Goal: Submit feedback/report problem

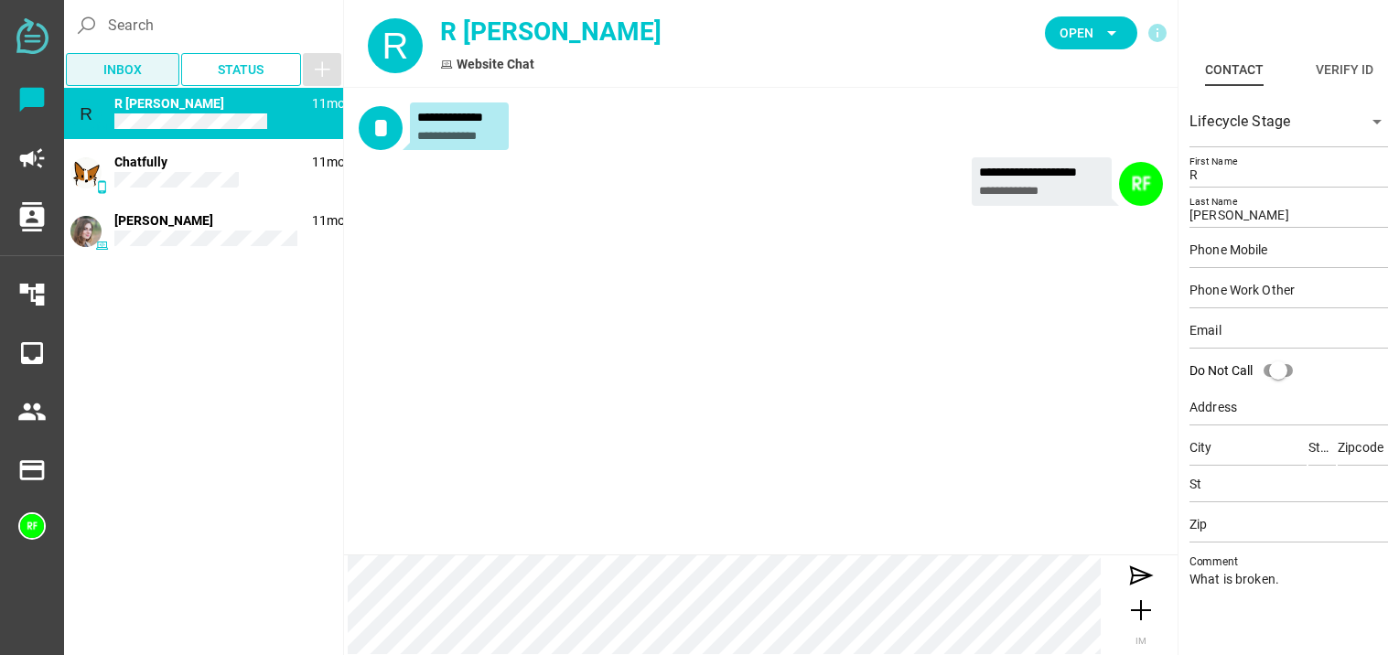
click at [145, 71] on span "Inbox" at bounding box center [123, 70] width 84 height 26
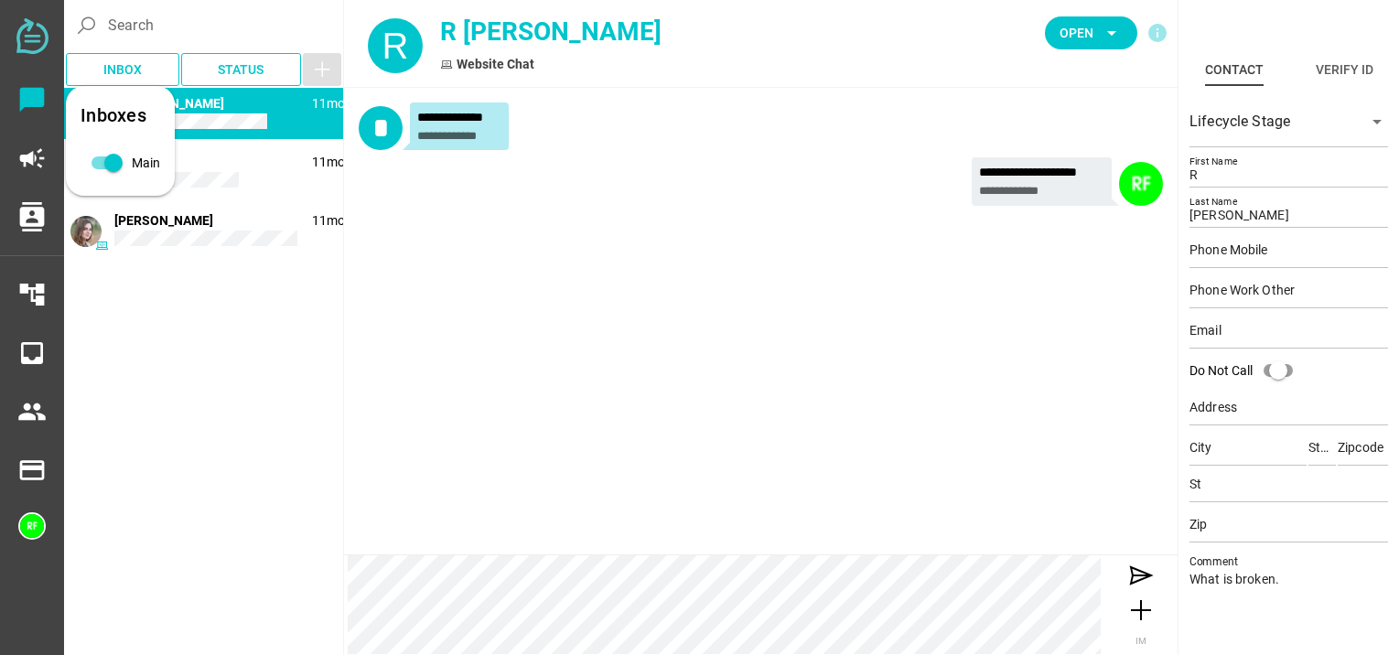
click at [145, 117] on div "Inboxes" at bounding box center [121, 115] width 80 height 29
click at [23, 156] on icon "campaign" at bounding box center [31, 158] width 29 height 29
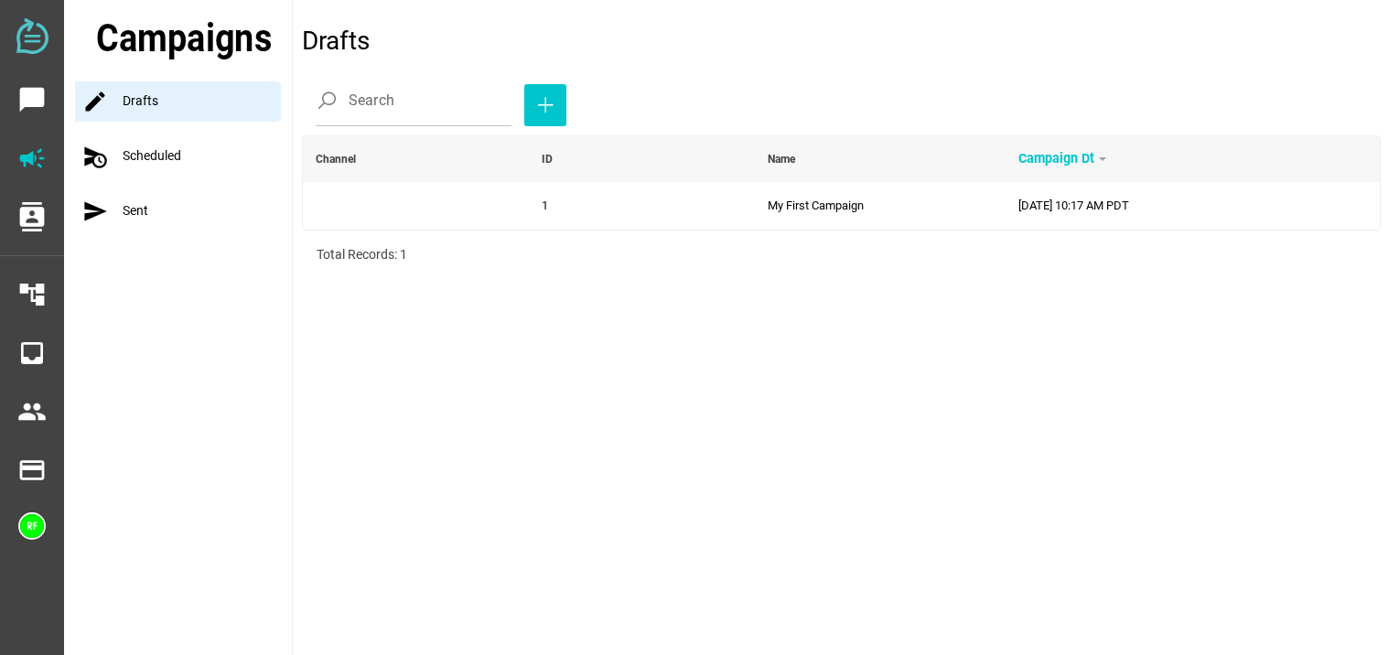
click at [156, 173] on div "schedule_send Scheduled" at bounding box center [183, 156] width 217 height 40
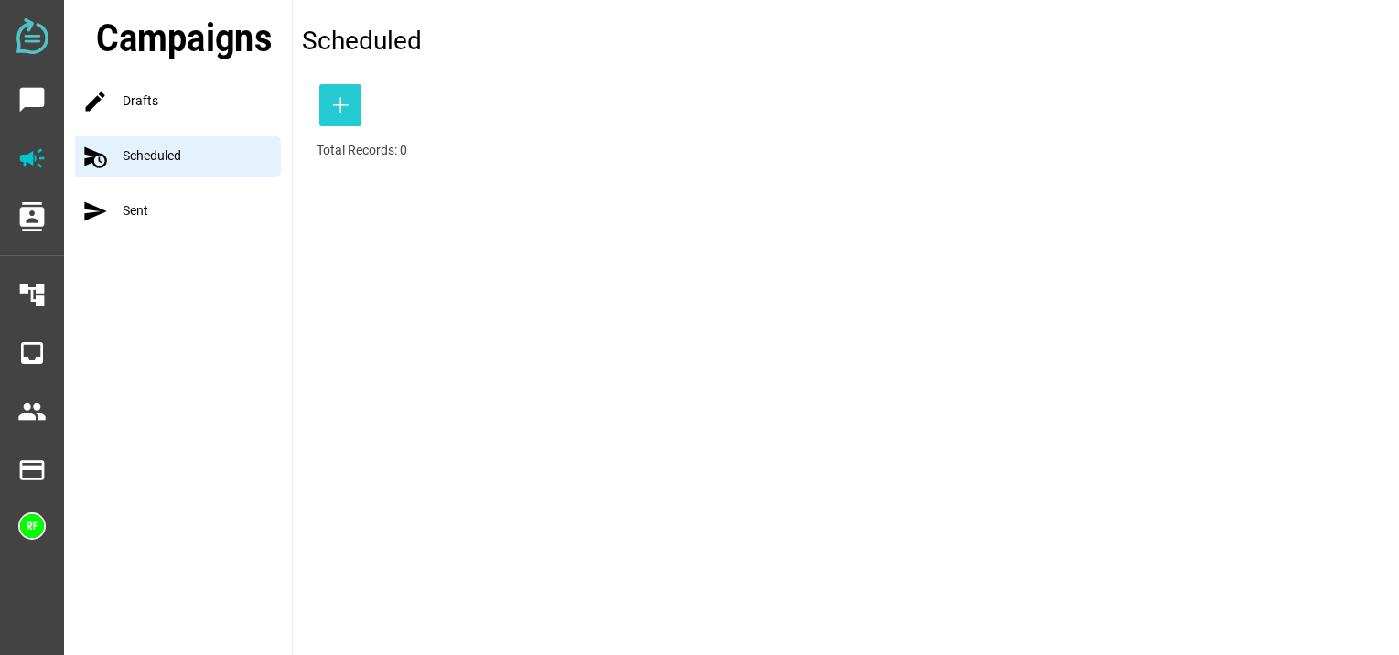
click at [336, 112] on icon "button" at bounding box center [340, 105] width 22 height 22
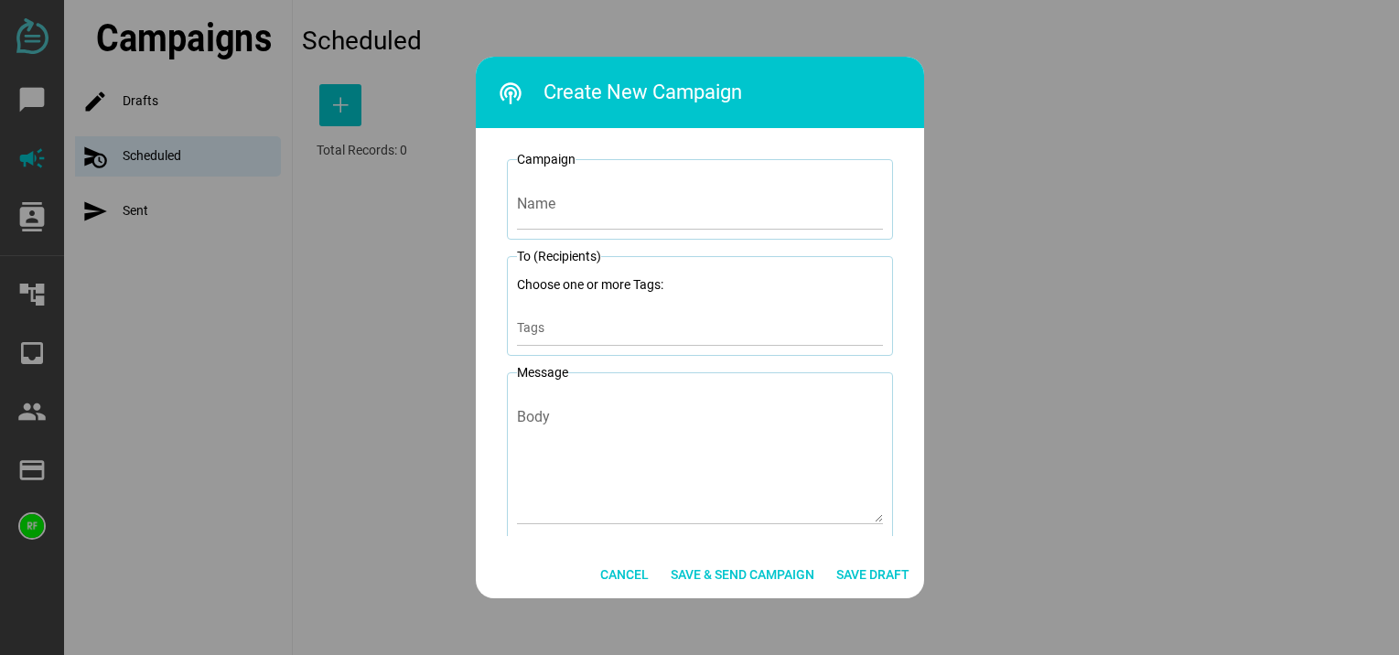
click at [275, 249] on div at bounding box center [699, 327] width 1399 height 655
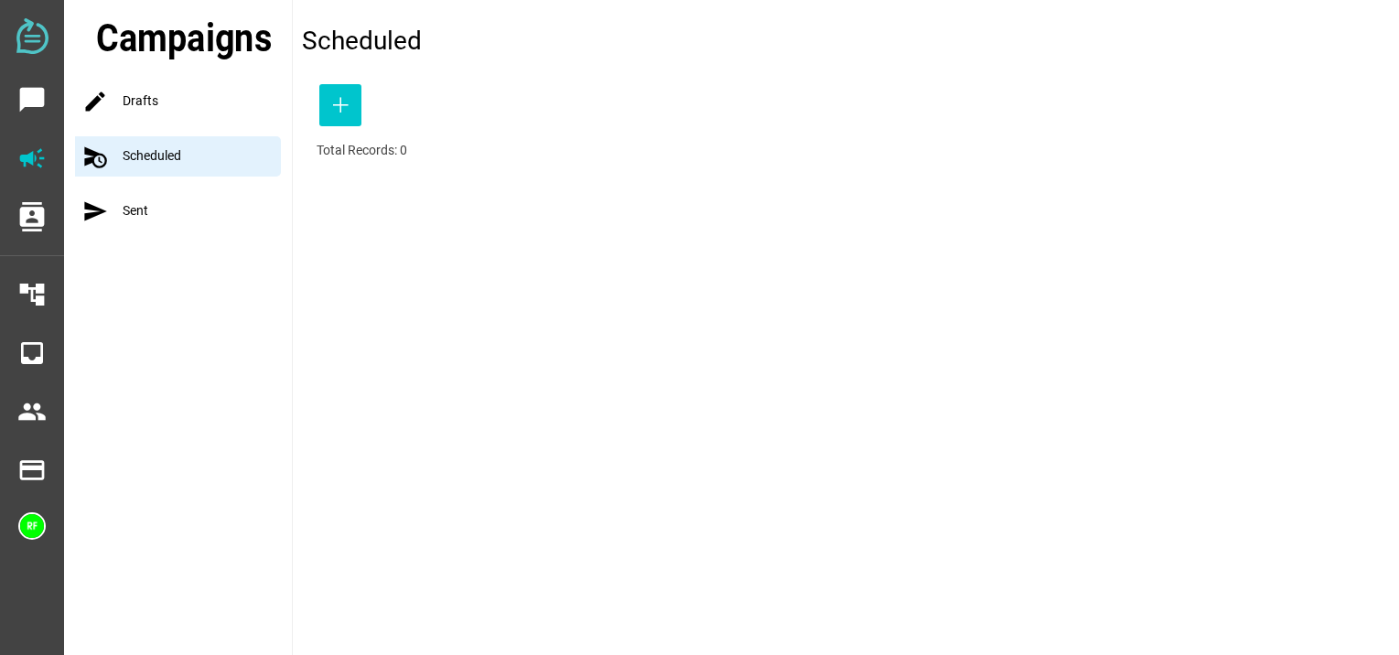
click at [103, 211] on icon "send" at bounding box center [95, 212] width 26 height 26
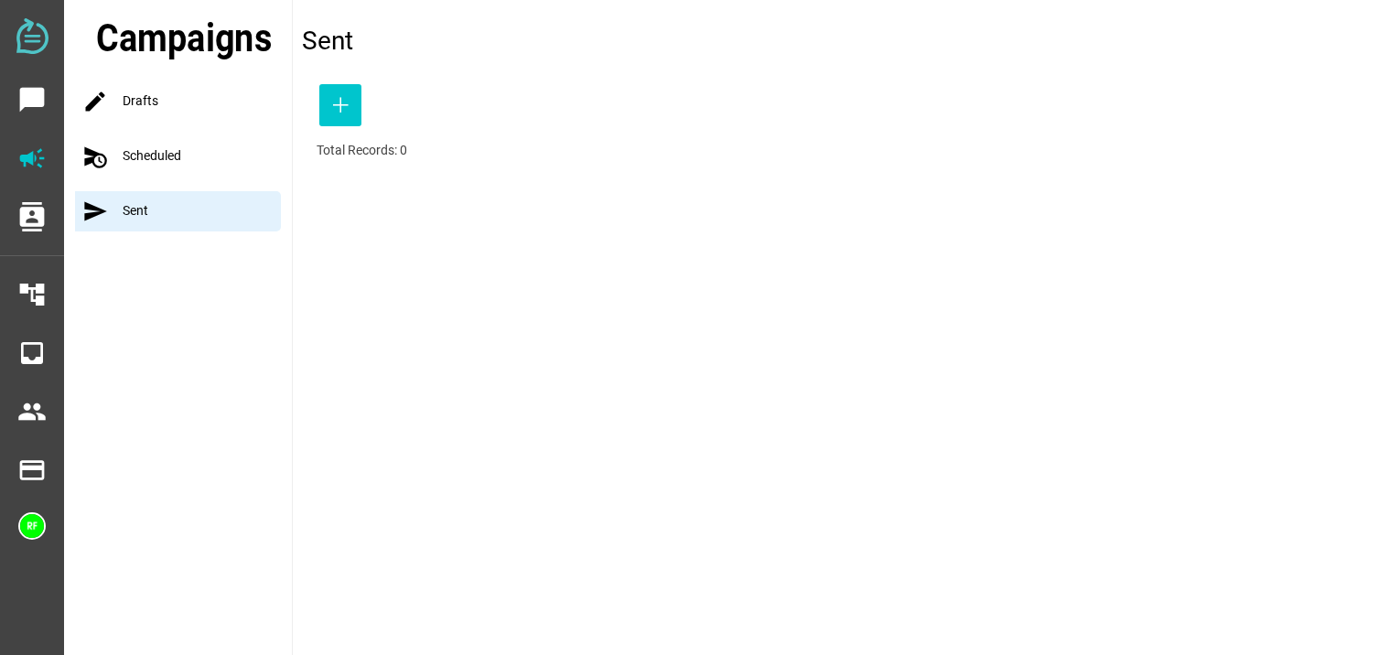
click at [157, 159] on div "schedule_send Scheduled" at bounding box center [183, 156] width 217 height 40
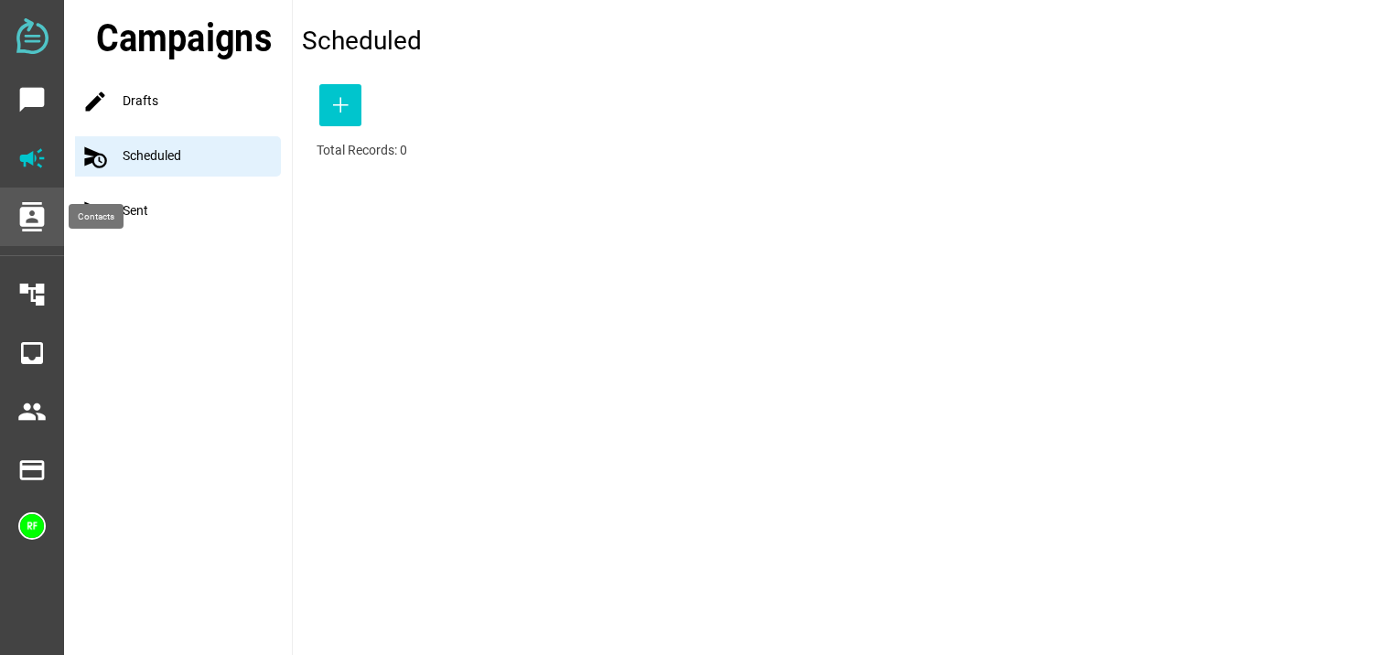
click at [31, 215] on icon "contacts" at bounding box center [31, 216] width 29 height 29
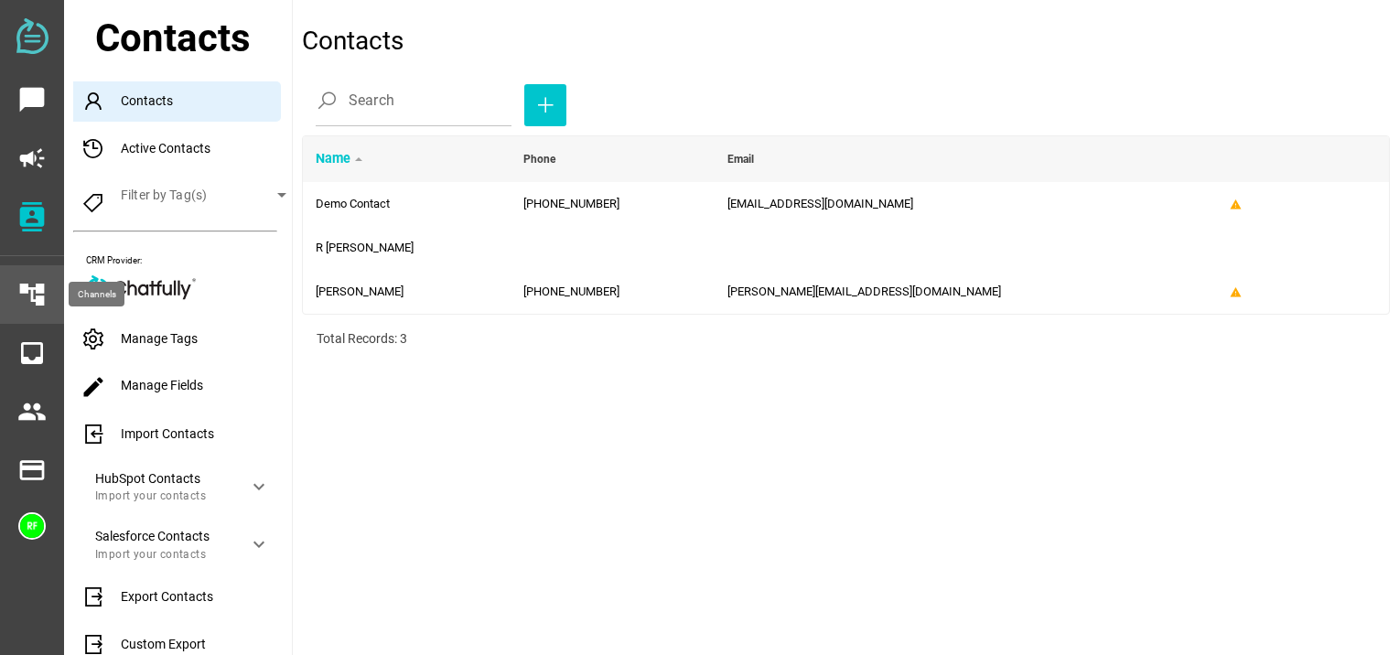
click at [40, 290] on icon "account_tree" at bounding box center [31, 294] width 29 height 29
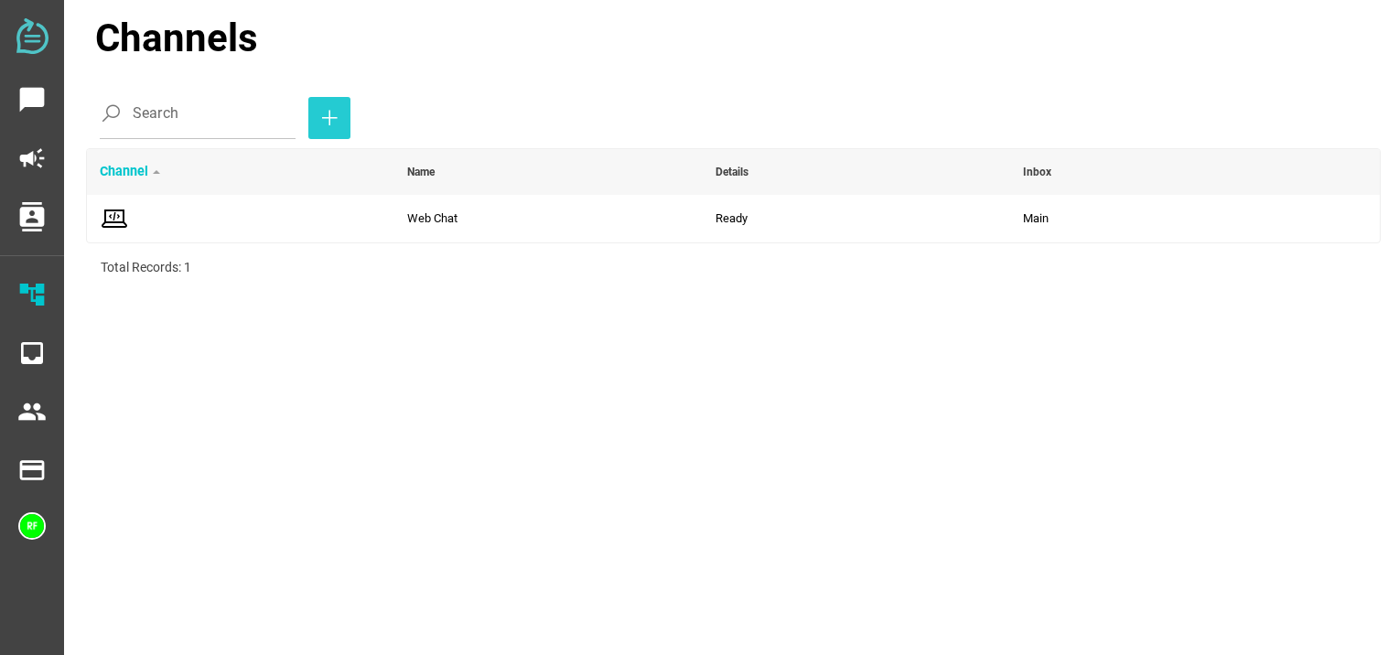
click at [318, 120] on icon "button" at bounding box center [329, 118] width 22 height 22
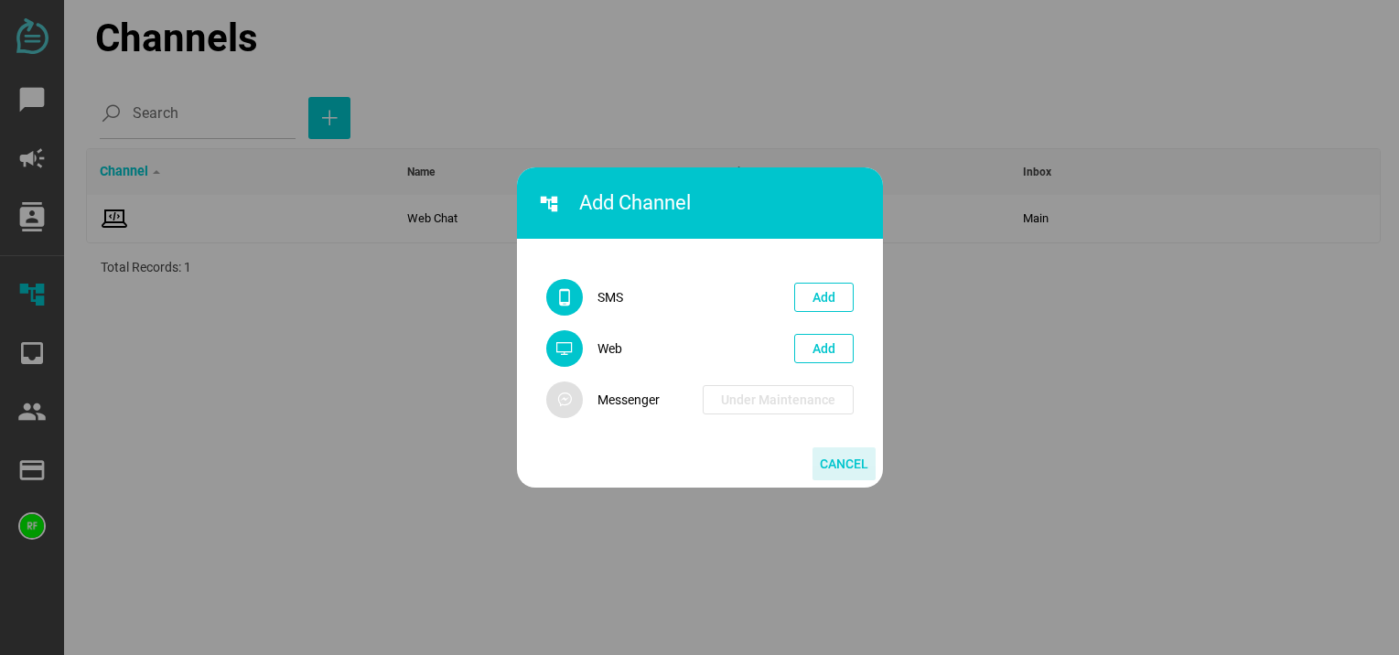
click at [847, 458] on span "Cancel" at bounding box center [844, 464] width 48 height 22
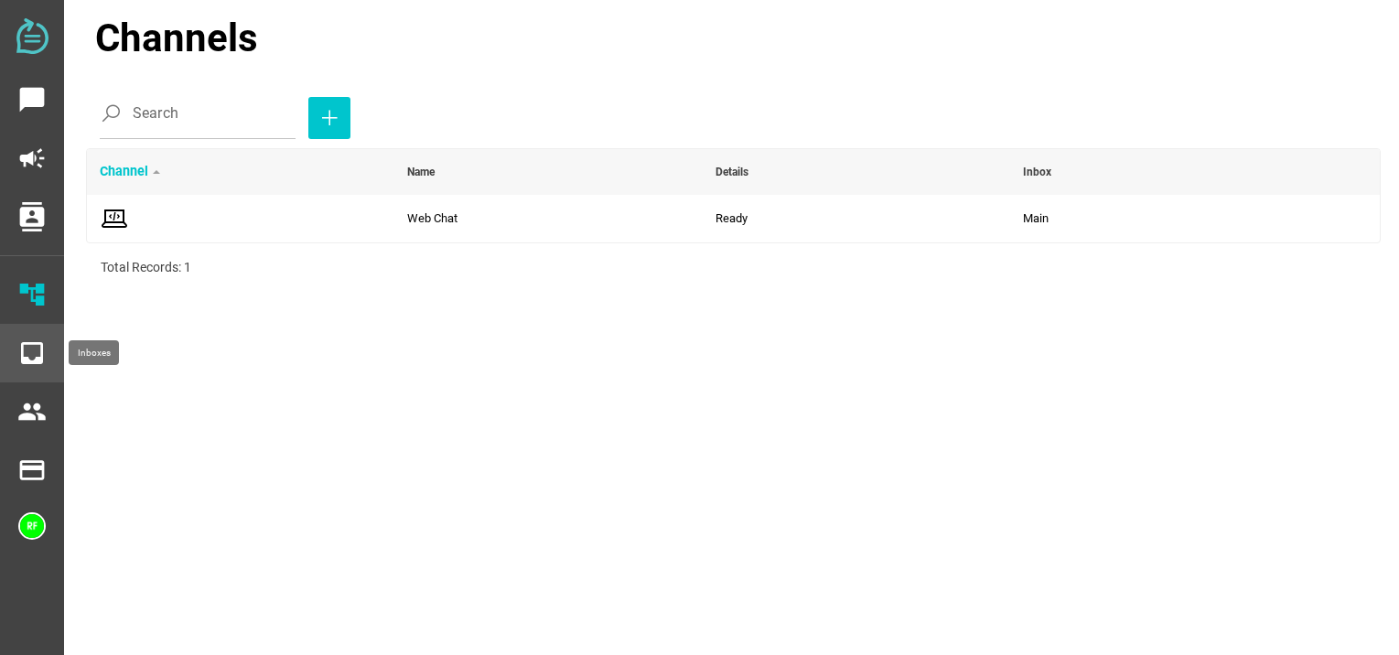
click at [27, 357] on icon "inbox" at bounding box center [31, 353] width 29 height 29
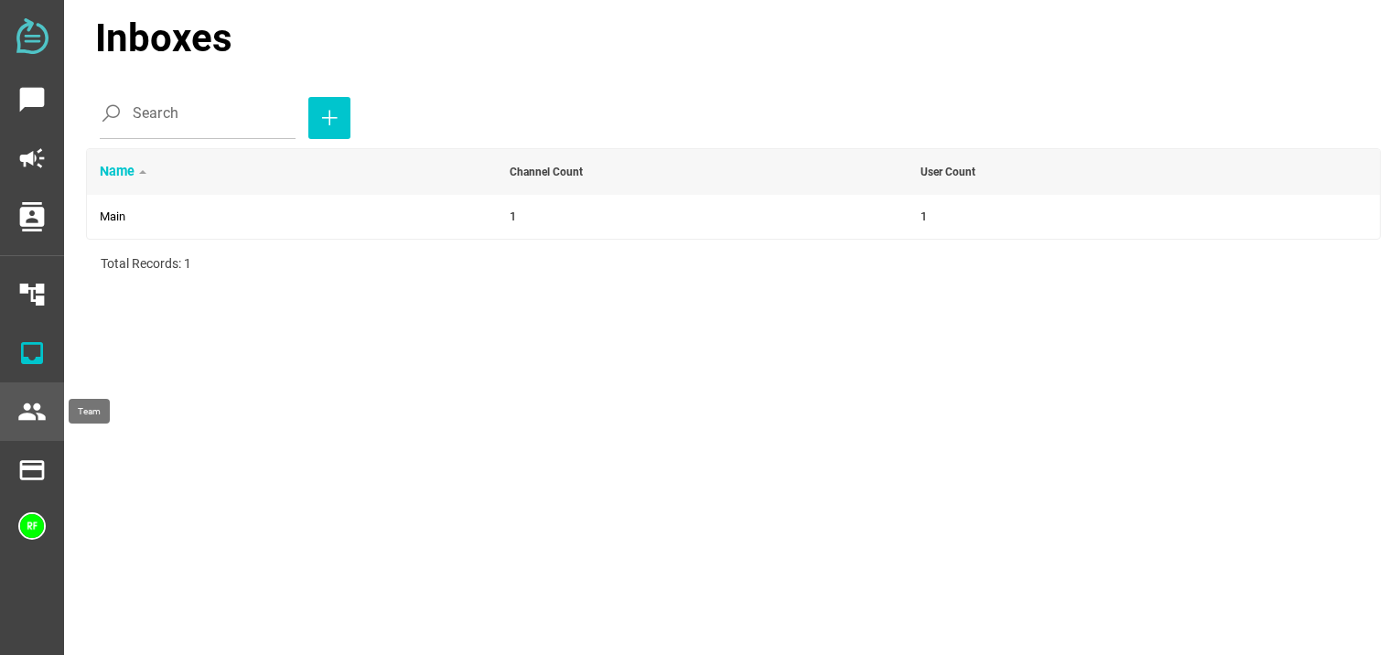
click at [27, 411] on icon "people" at bounding box center [31, 411] width 29 height 29
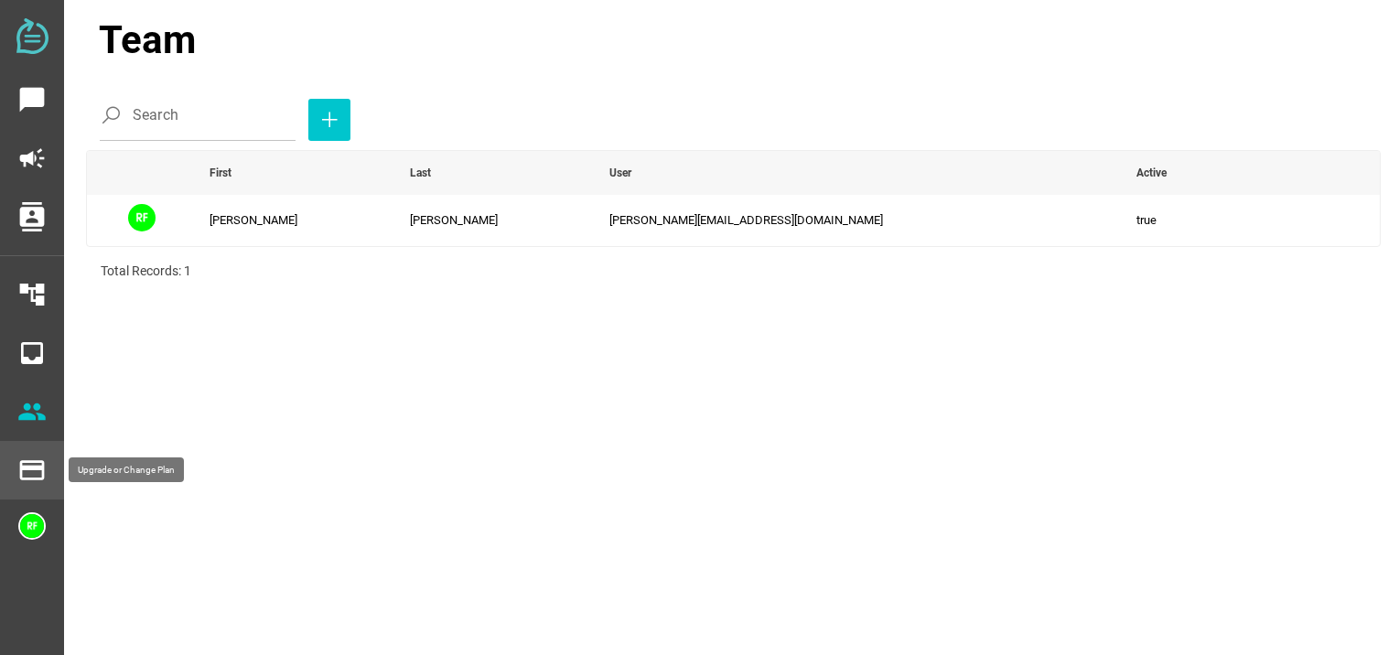
click at [33, 481] on icon "payment" at bounding box center [31, 470] width 29 height 29
click at [318, 120] on icon "button" at bounding box center [329, 120] width 22 height 22
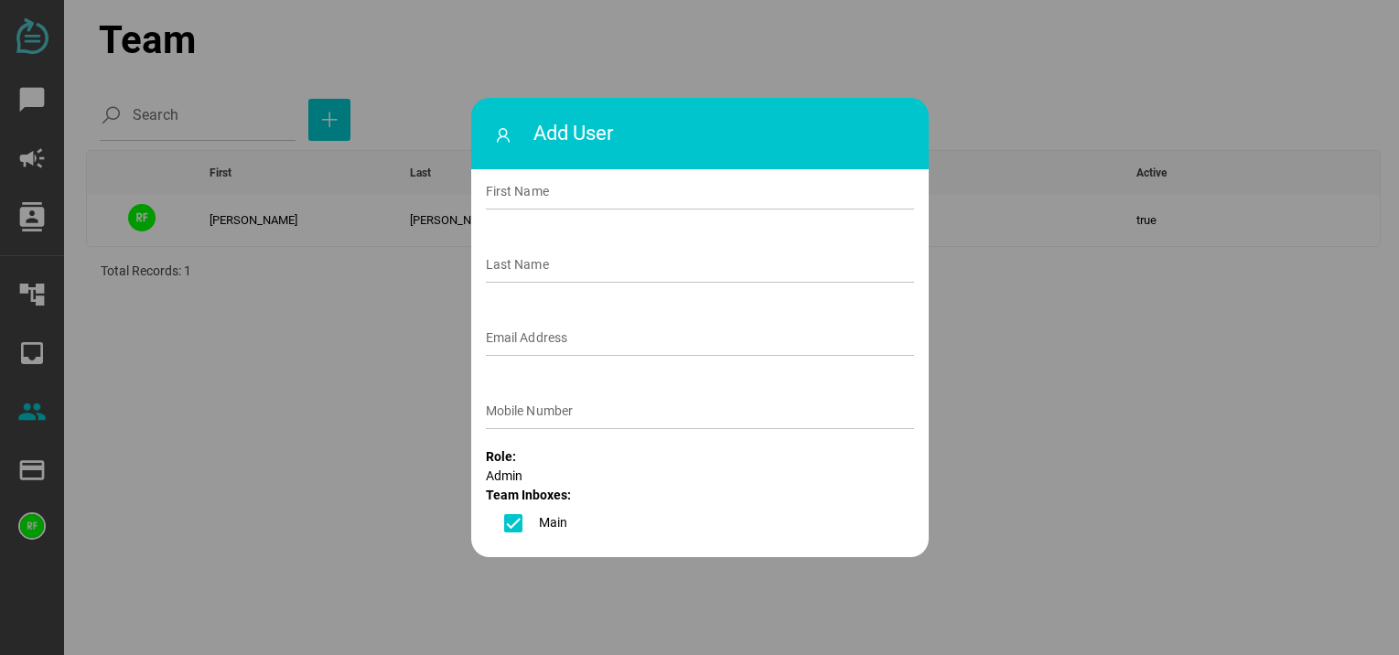
click at [329, 325] on div at bounding box center [699, 327] width 1399 height 655
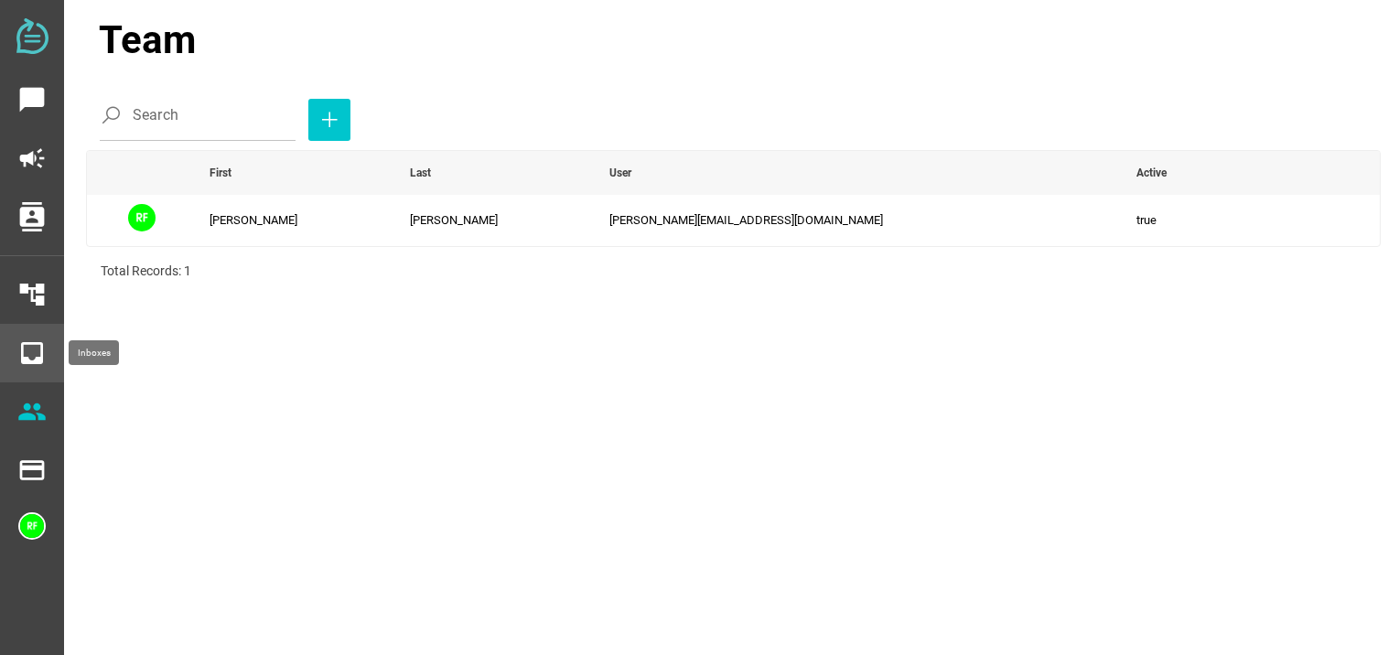
click at [44, 355] on icon "inbox" at bounding box center [31, 353] width 29 height 29
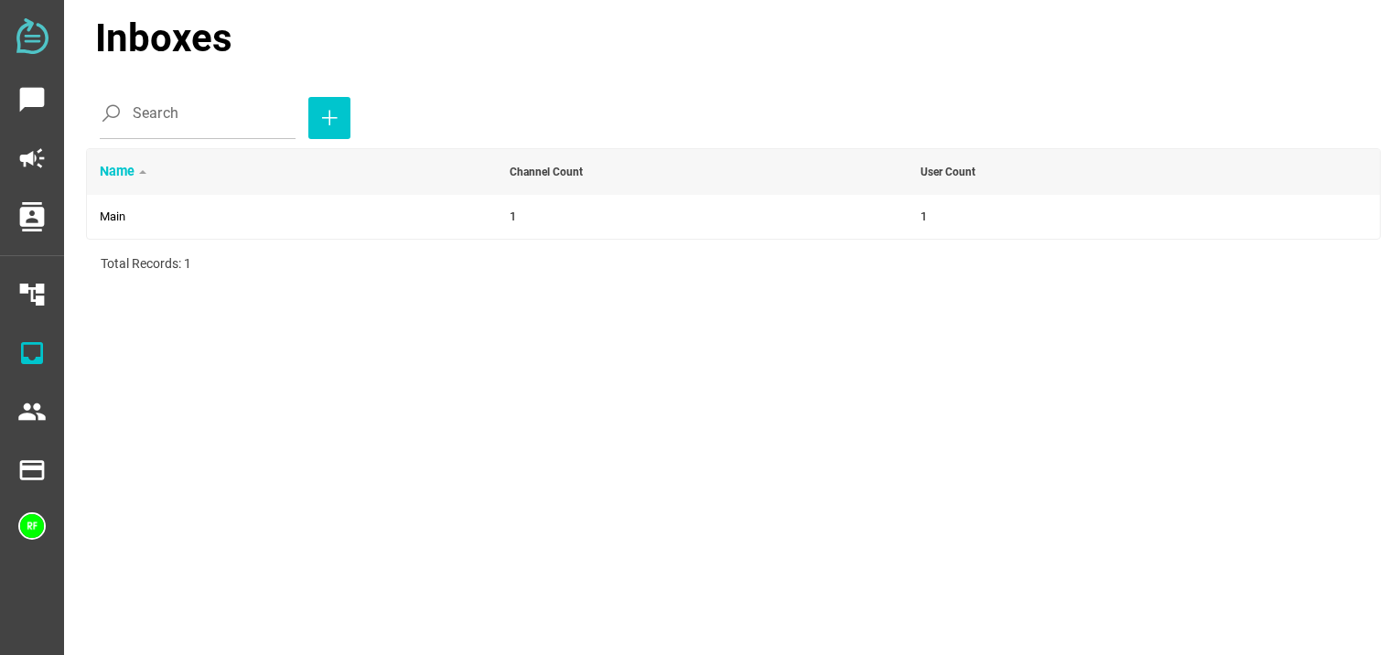
click at [41, 37] on img at bounding box center [32, 36] width 32 height 36
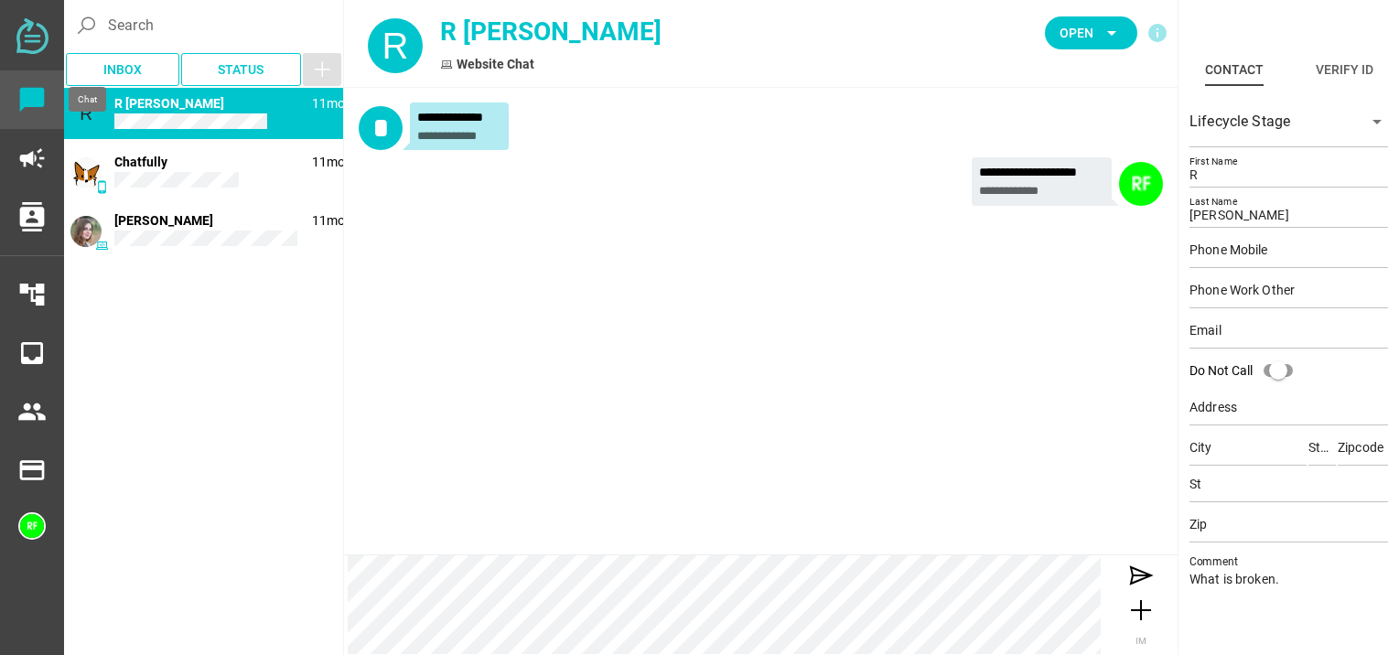
click at [34, 108] on icon "chat_bubble" at bounding box center [31, 99] width 29 height 29
click at [32, 161] on icon "campaign" at bounding box center [31, 158] width 29 height 29
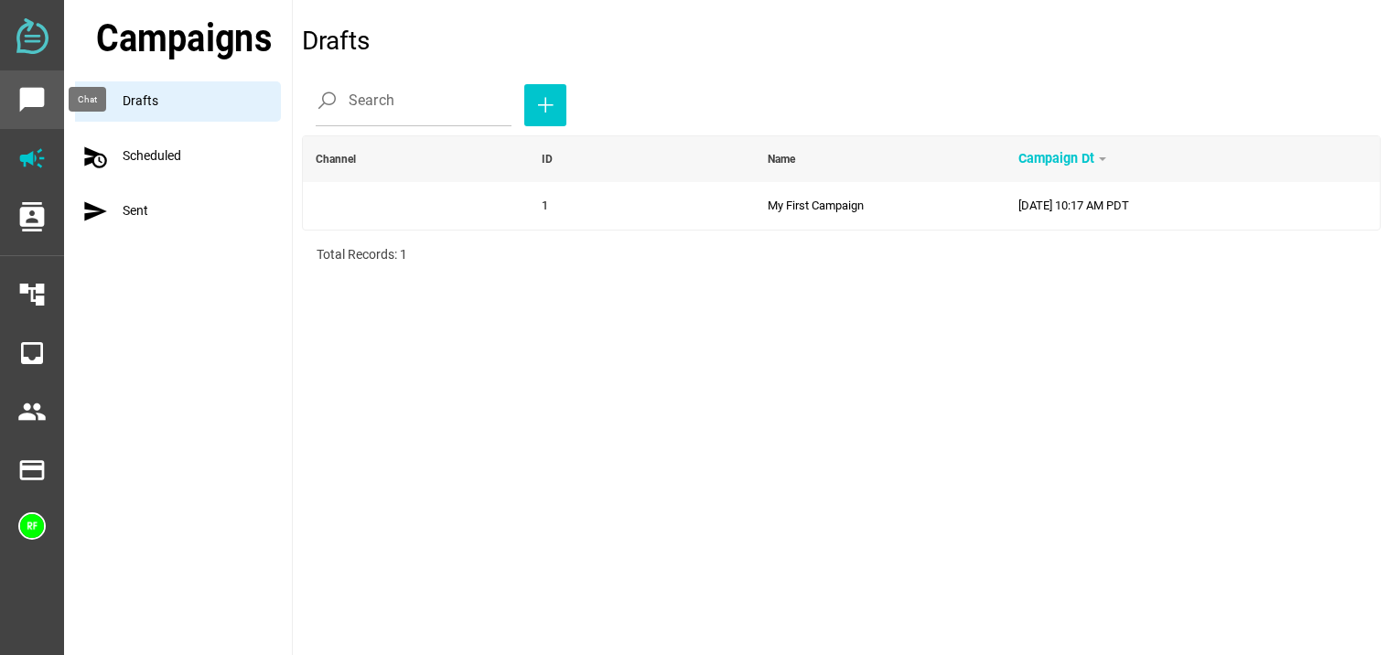
click at [36, 104] on icon "chat_bubble" at bounding box center [31, 99] width 29 height 29
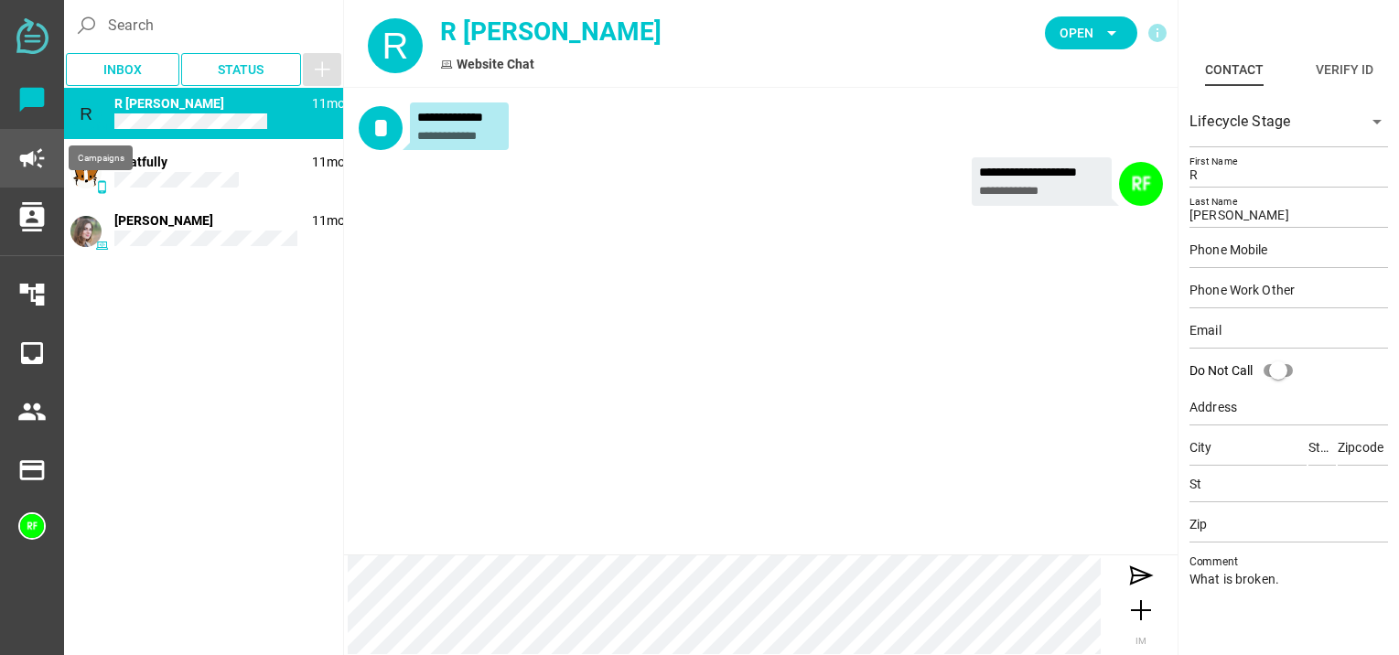
click at [36, 160] on icon "campaign" at bounding box center [31, 158] width 29 height 29
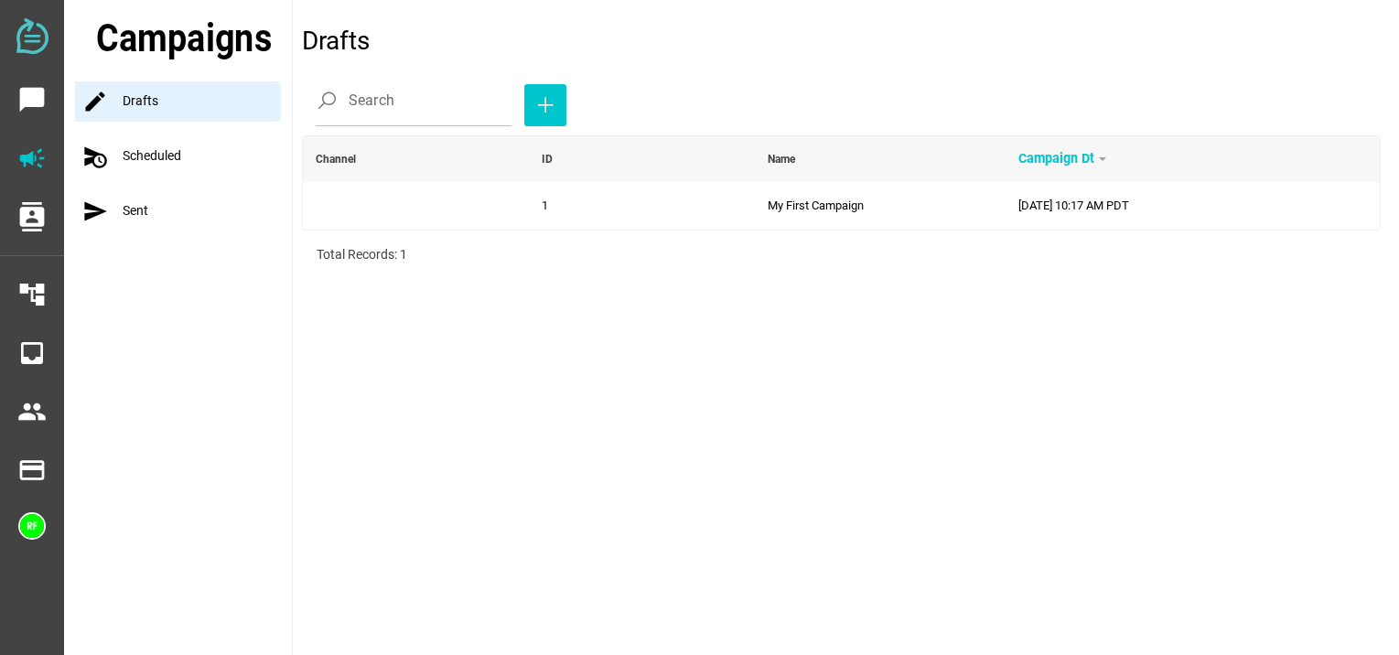
click at [39, 48] on img at bounding box center [32, 36] width 32 height 36
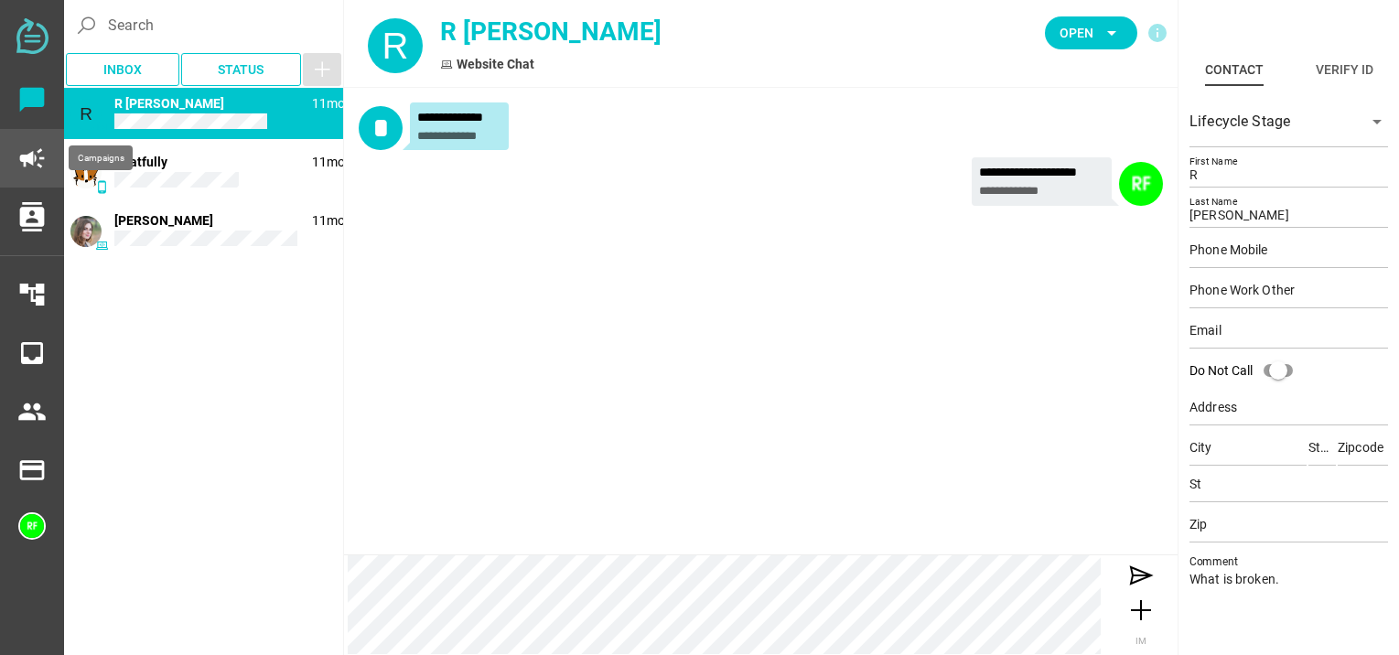
click at [29, 165] on icon "campaign" at bounding box center [31, 158] width 29 height 29
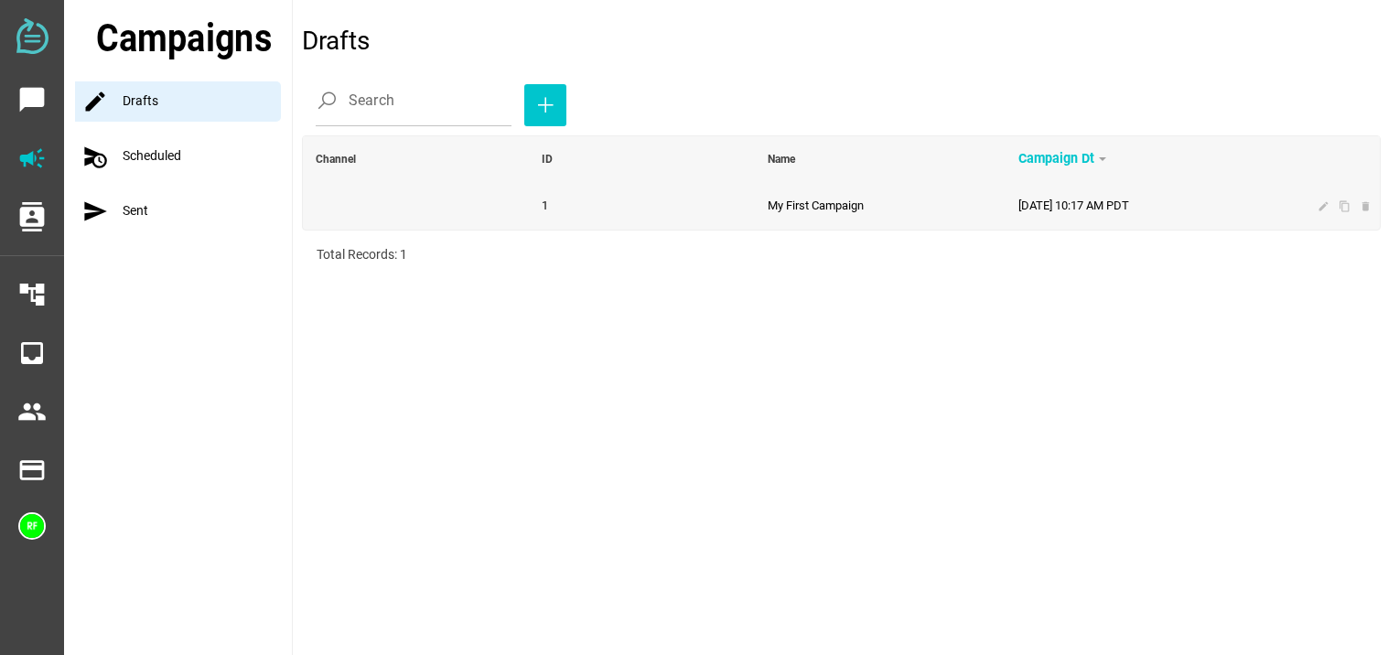
click at [768, 201] on span "My First Campaign" at bounding box center [816, 206] width 96 height 14
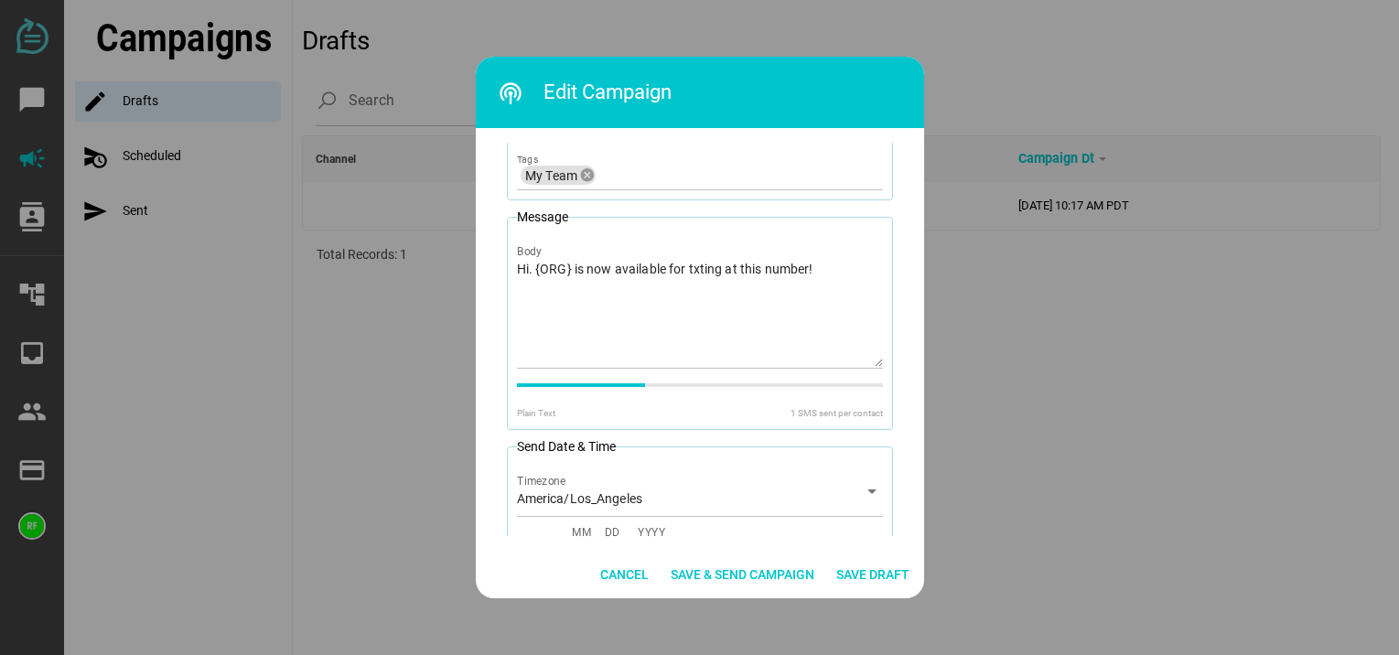
scroll to position [357, 0]
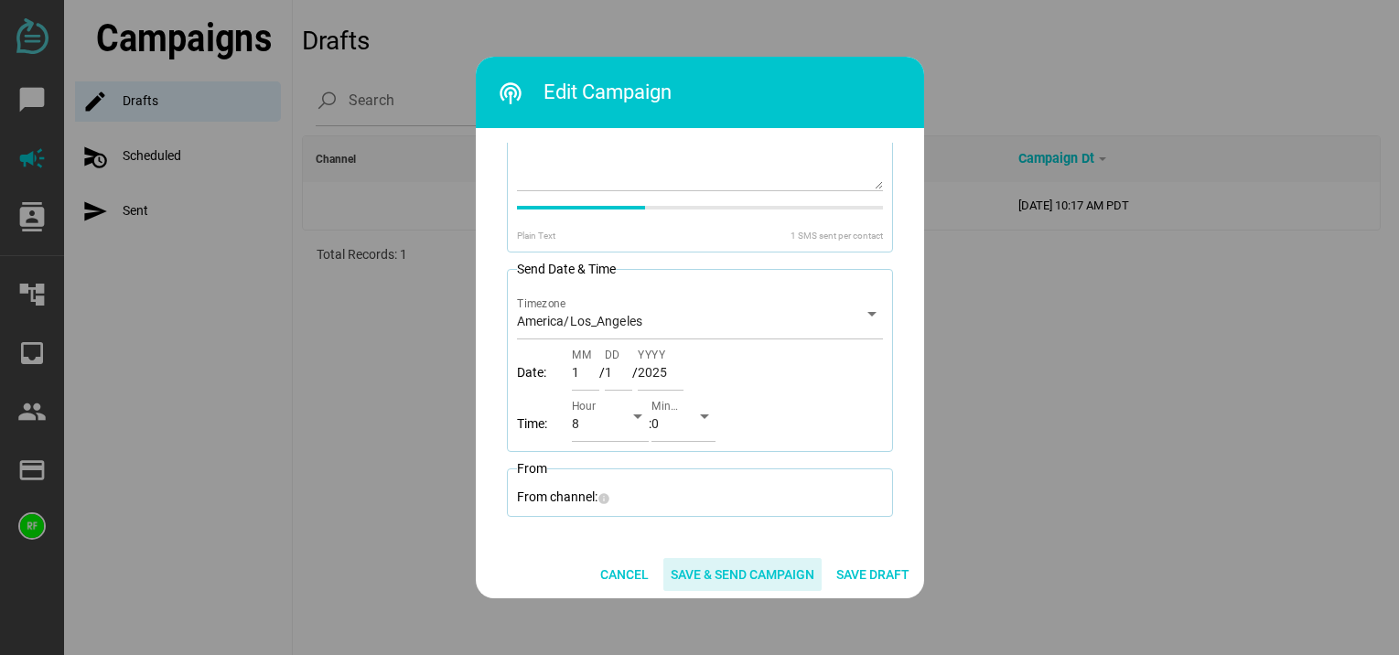
click at [751, 572] on span "Save & Send Campaign" at bounding box center [743, 575] width 144 height 22
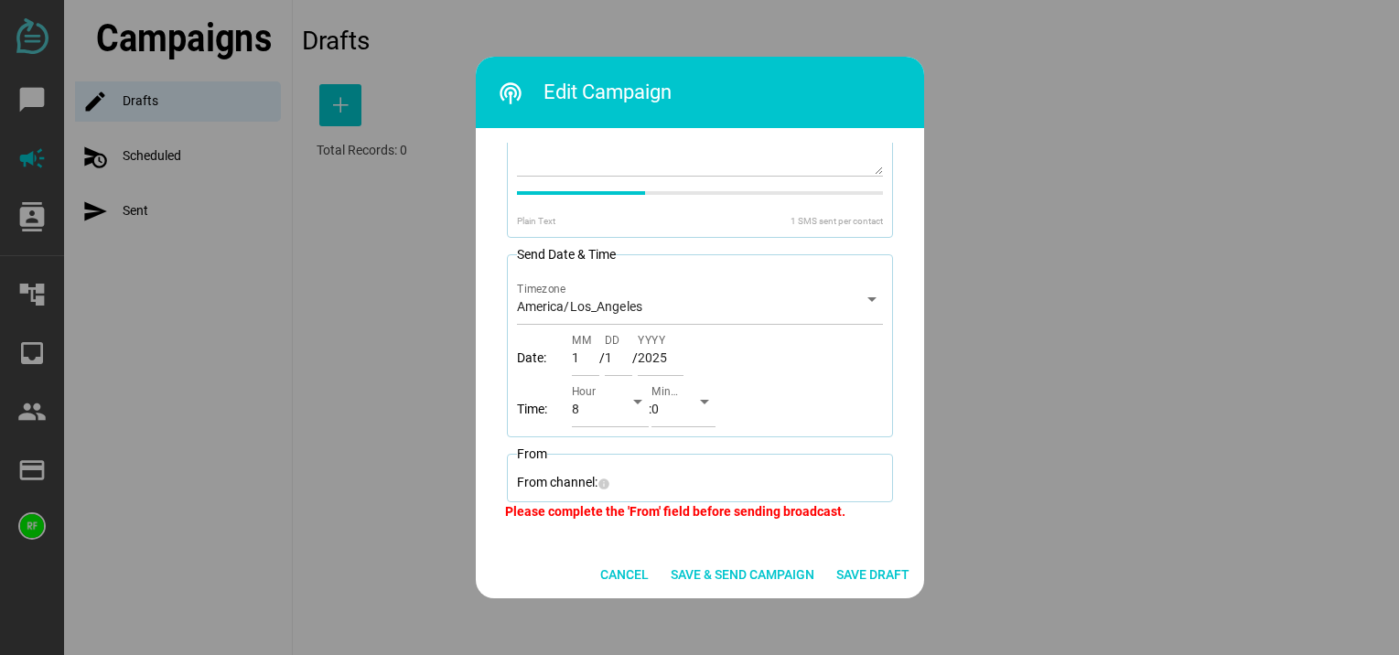
scroll to position [376, 0]
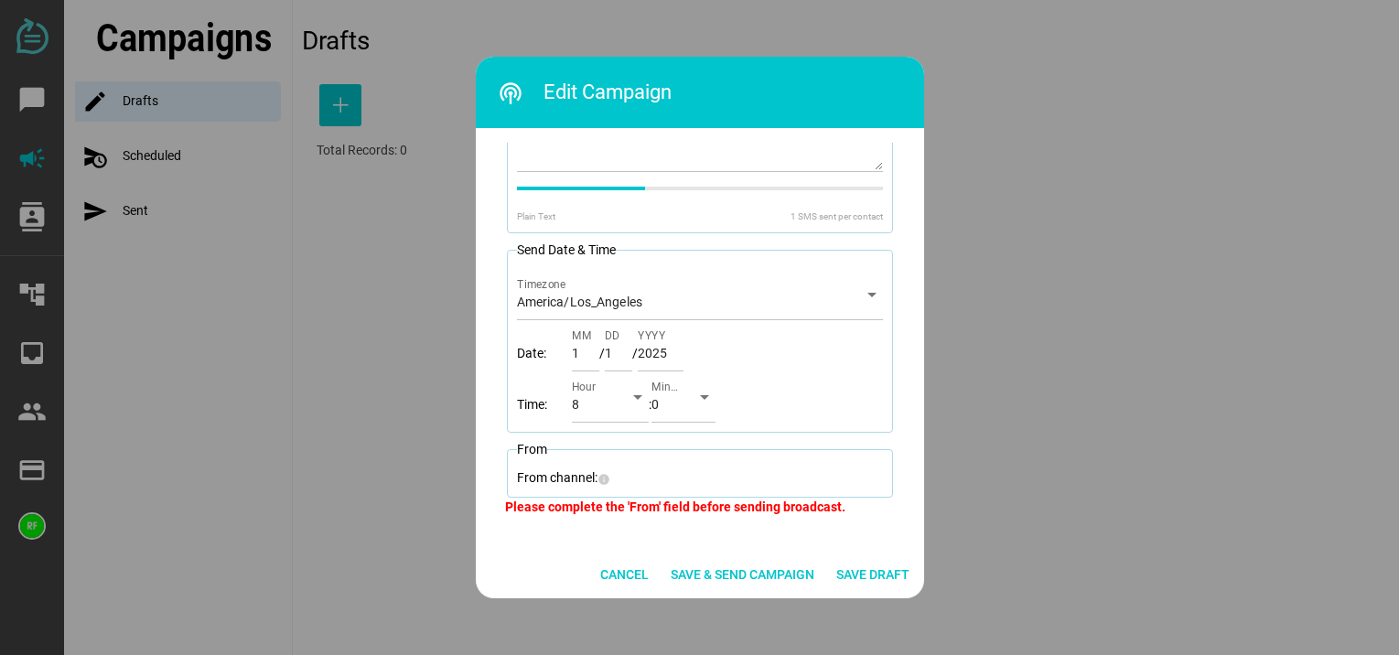
click at [656, 466] on fieldset "From From channel: info" at bounding box center [700, 469] width 386 height 58
click at [625, 476] on div "From channel: info" at bounding box center [700, 477] width 366 height 19
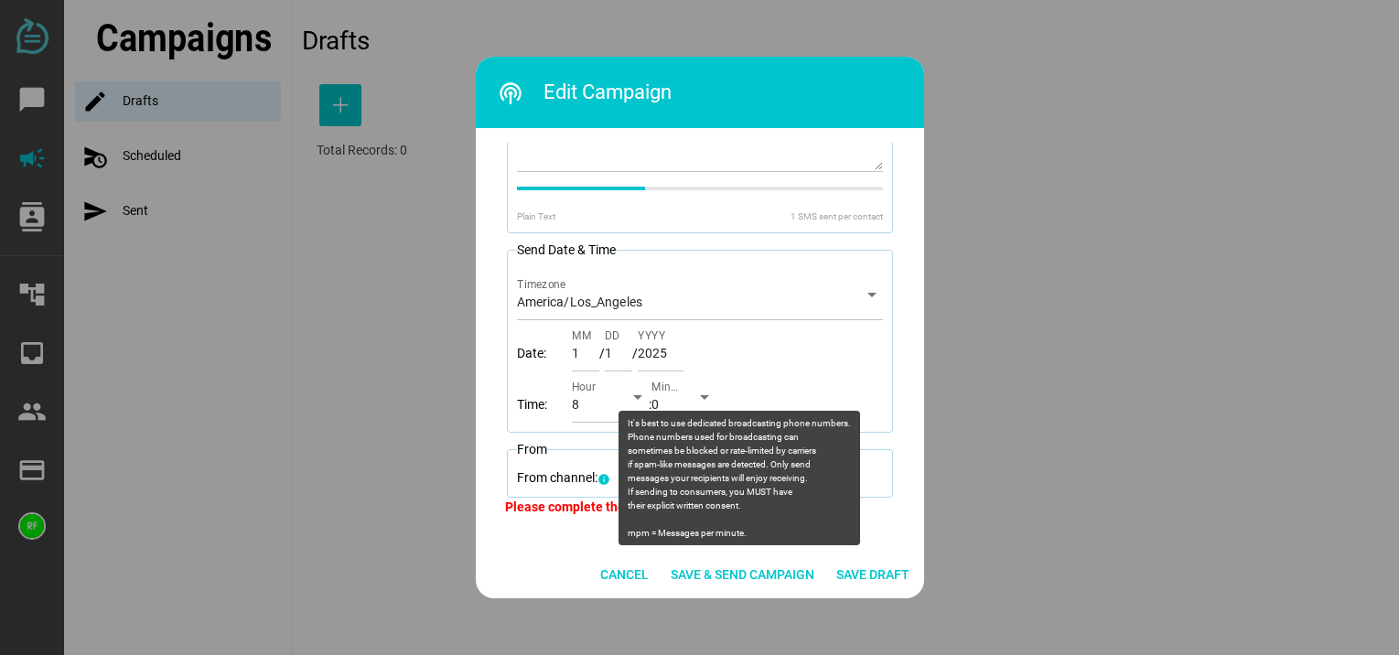
click at [604, 479] on icon "info" at bounding box center [604, 479] width 13 height 13
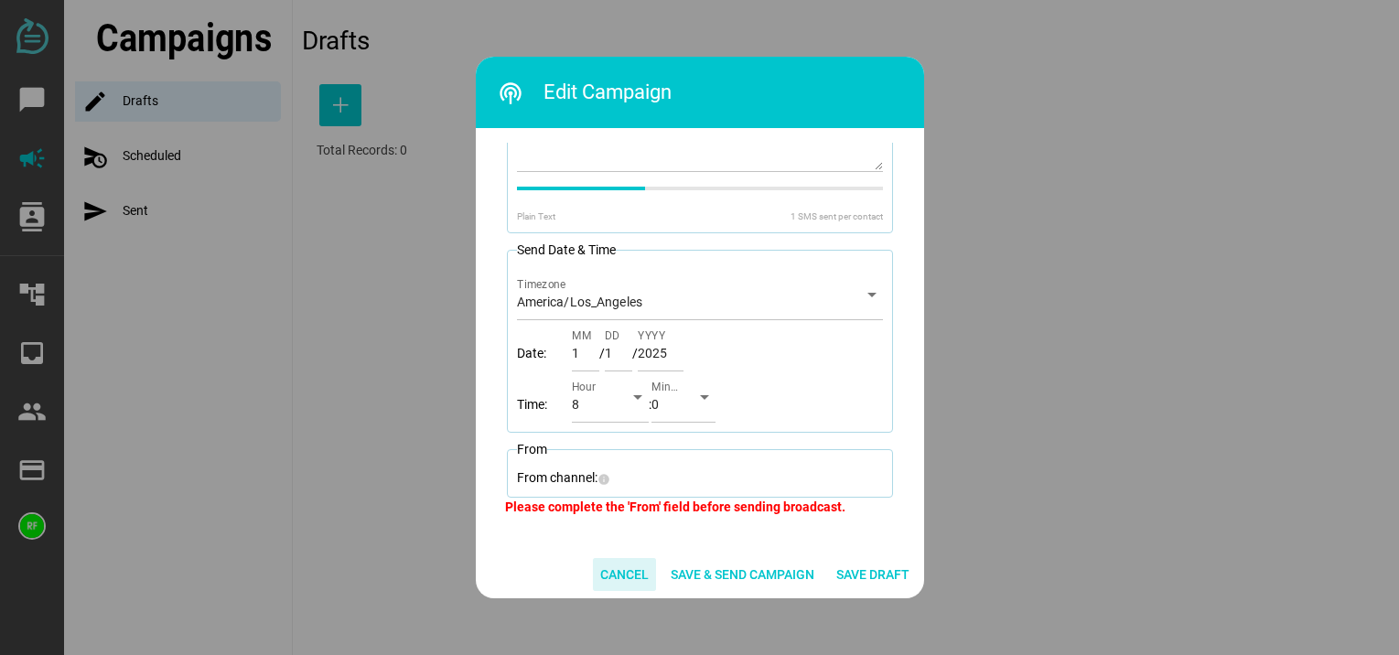
drag, startPoint x: 622, startPoint y: 571, endPoint x: 588, endPoint y: 541, distance: 45.4
click at [590, 551] on div "Cancel Save & Send Campaign Save Draft" at bounding box center [700, 575] width 448 height 48
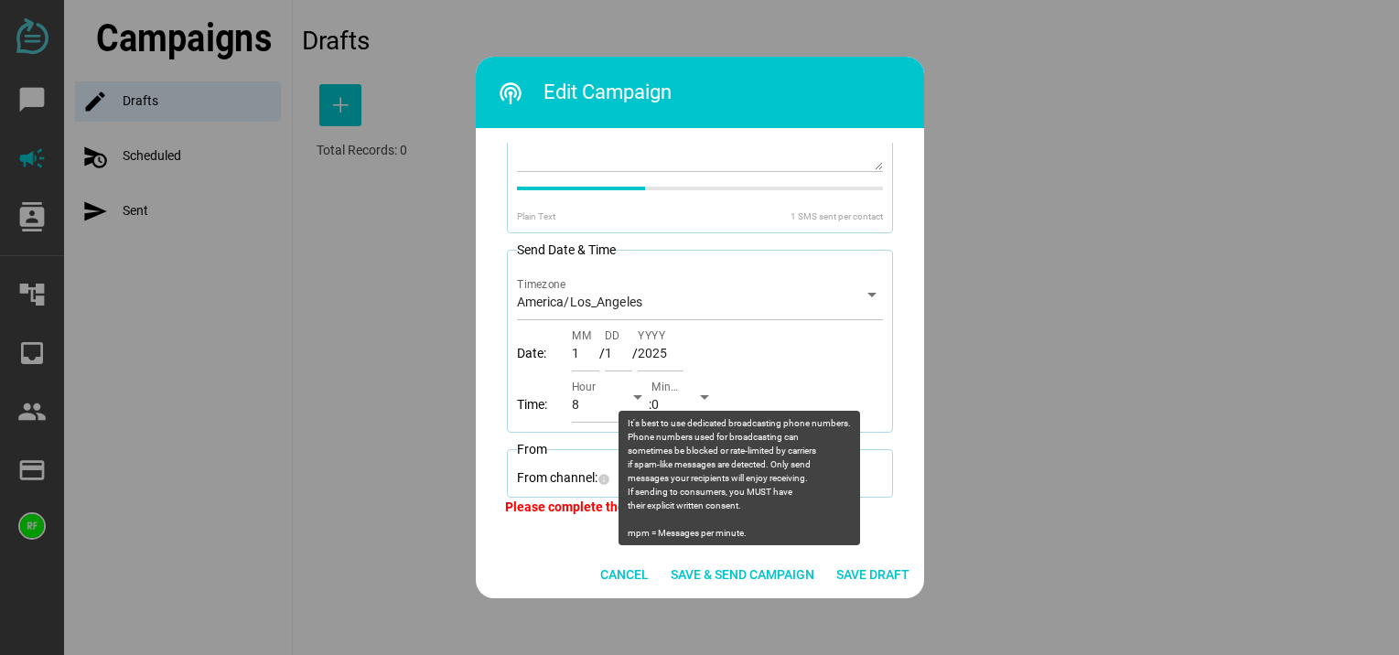
click at [588, 484] on label "From channel: info" at bounding box center [563, 477] width 93 height 15
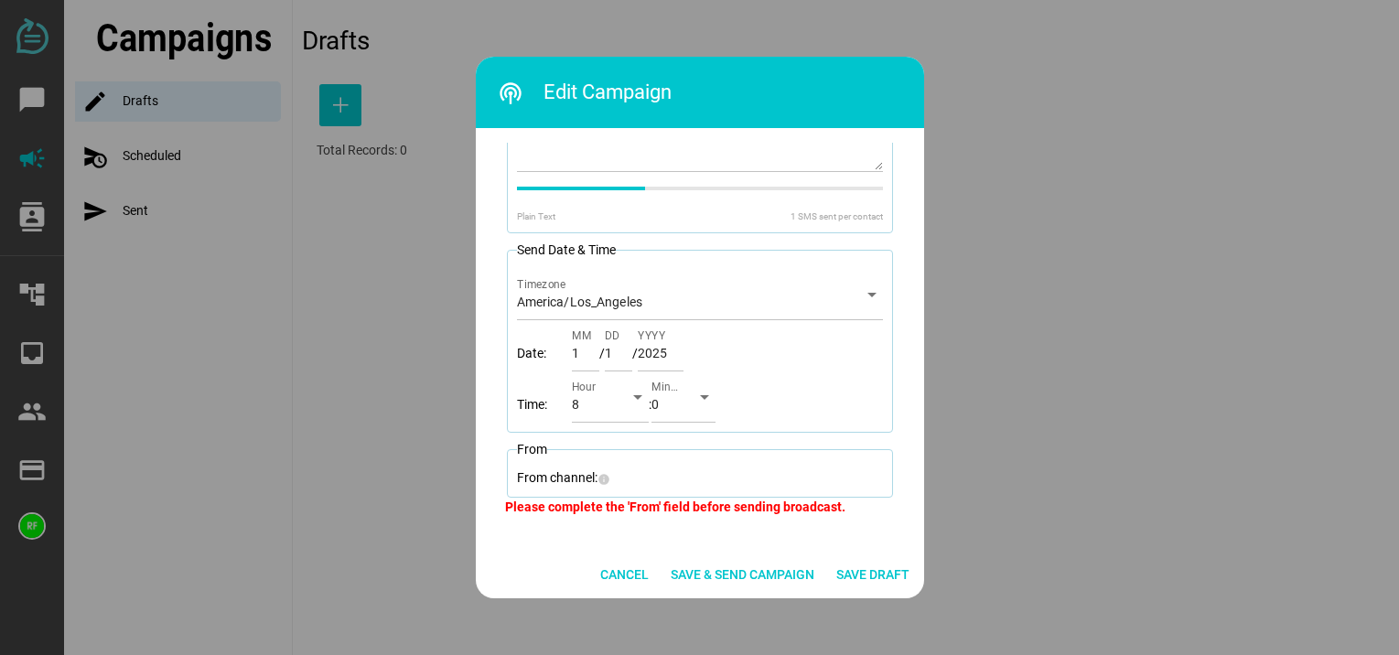
click at [576, 503] on div "Please complete the 'From' field before sending broadcast." at bounding box center [700, 507] width 390 height 19
click at [631, 468] on div "From channel: info" at bounding box center [700, 477] width 366 height 19
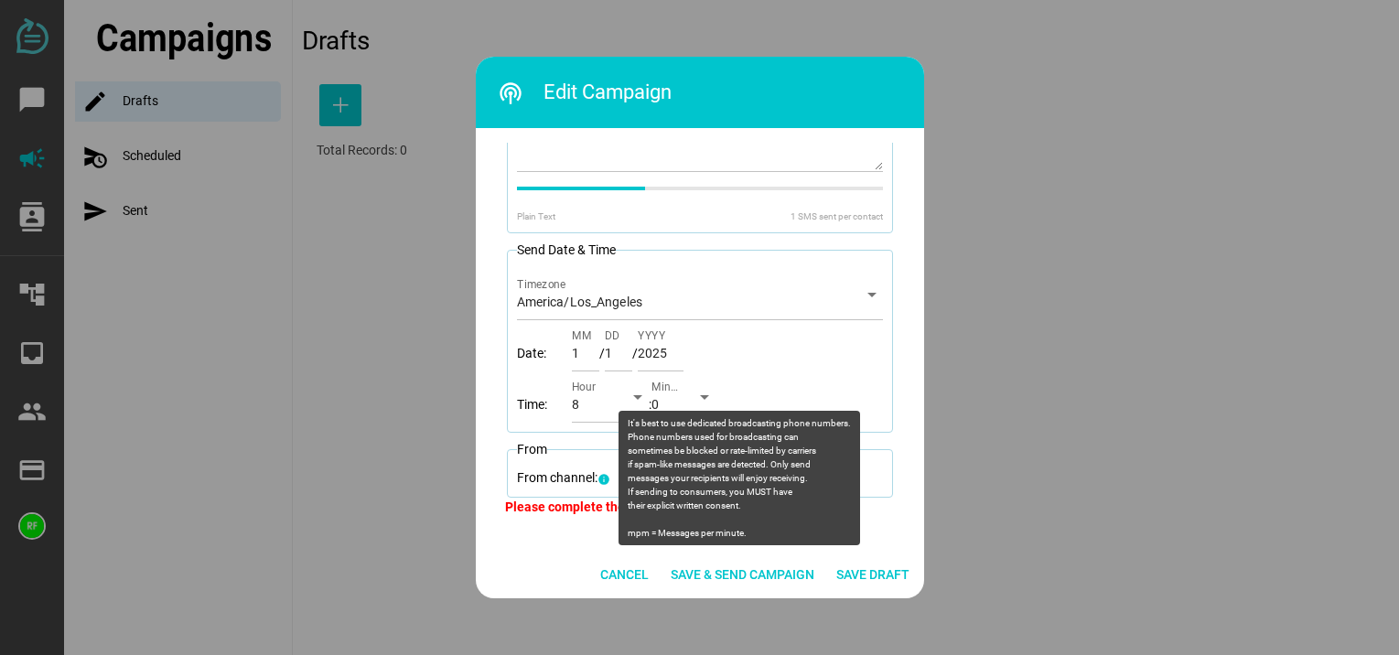
click at [600, 476] on icon "info" at bounding box center [604, 479] width 13 height 13
click at [573, 476] on label "From channel: info" at bounding box center [563, 477] width 93 height 15
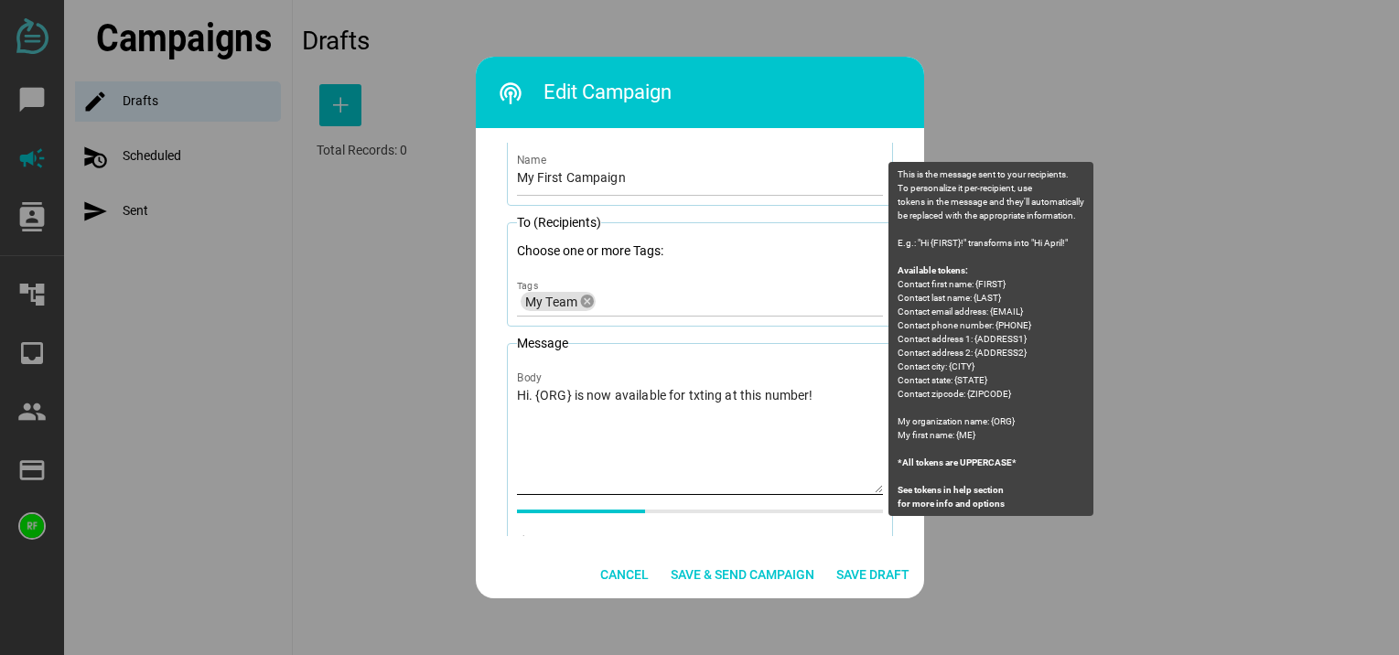
scroll to position [10, 0]
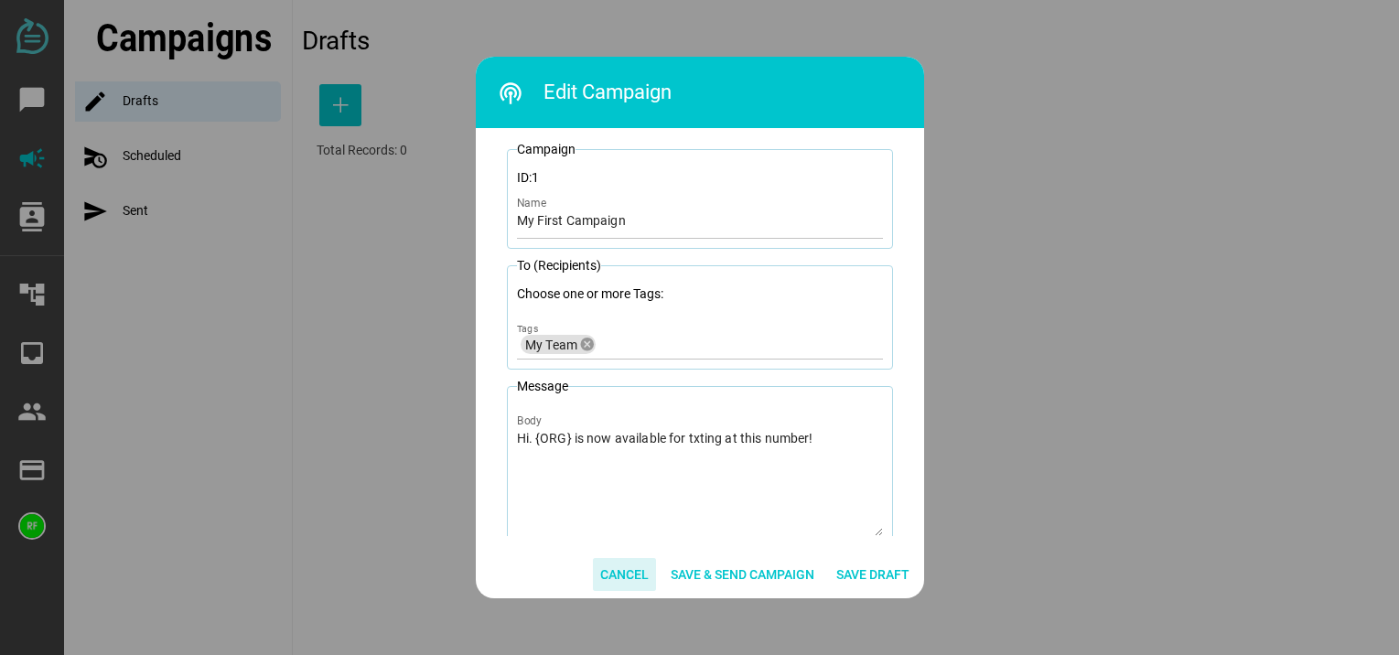
click at [628, 569] on span "Cancel" at bounding box center [624, 575] width 48 height 22
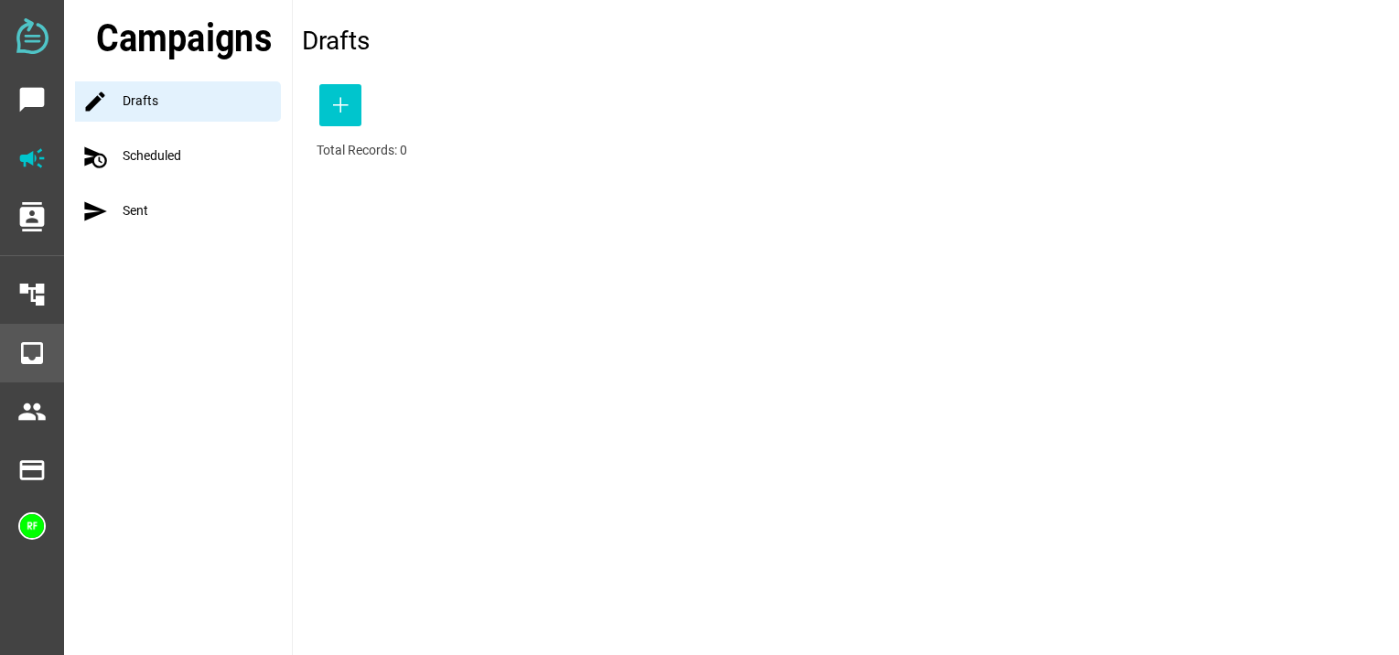
click at [22, 359] on icon "inbox" at bounding box center [31, 353] width 29 height 29
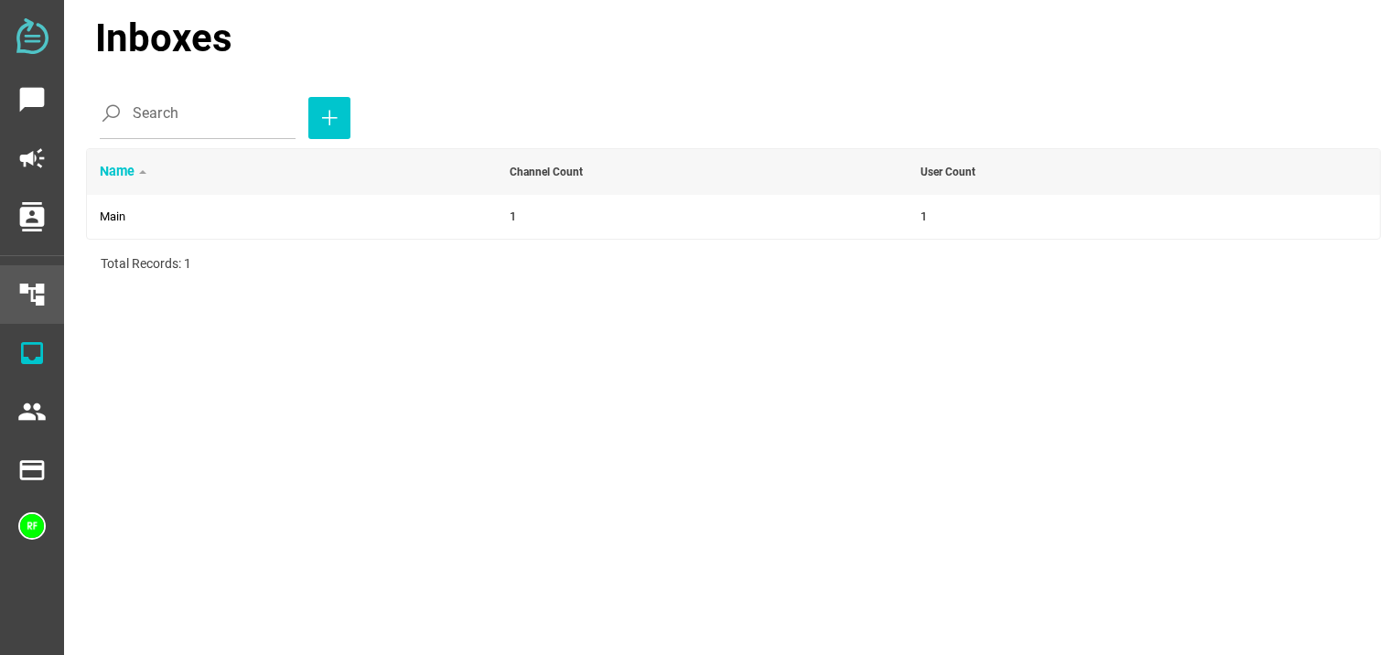
click at [28, 303] on icon "account_tree" at bounding box center [31, 294] width 29 height 29
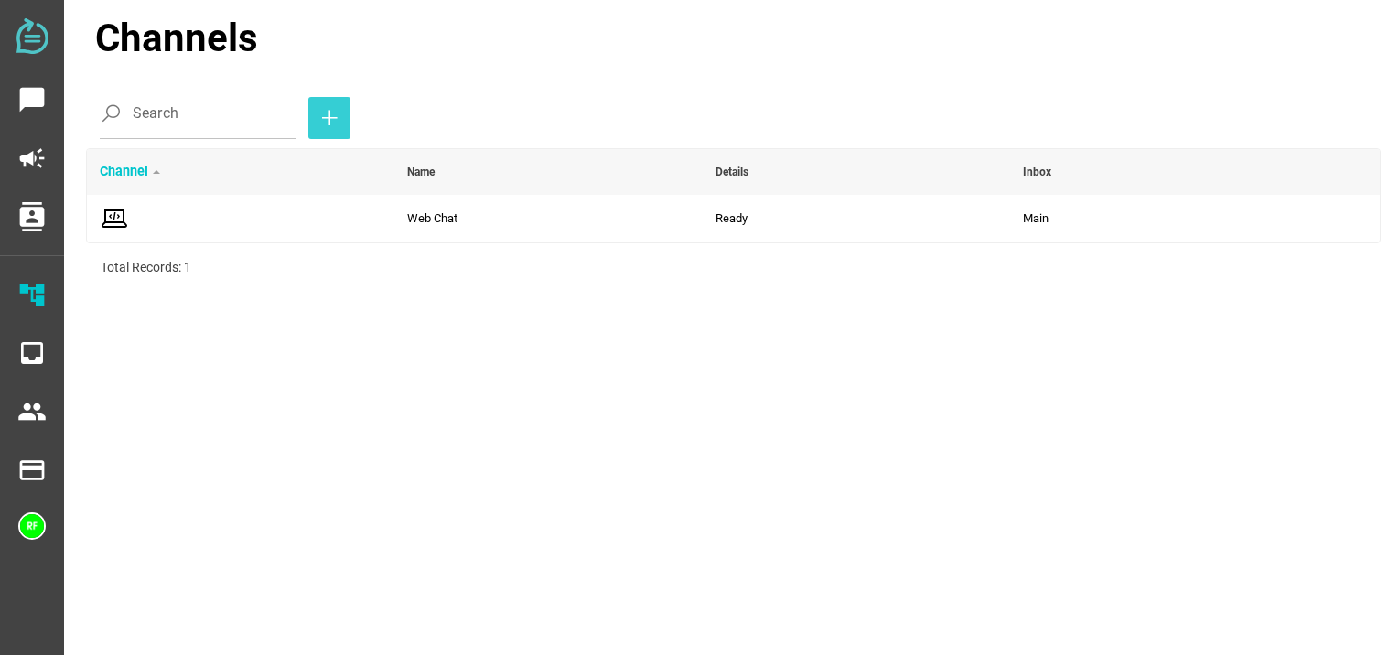
click at [318, 122] on icon "button" at bounding box center [329, 118] width 22 height 22
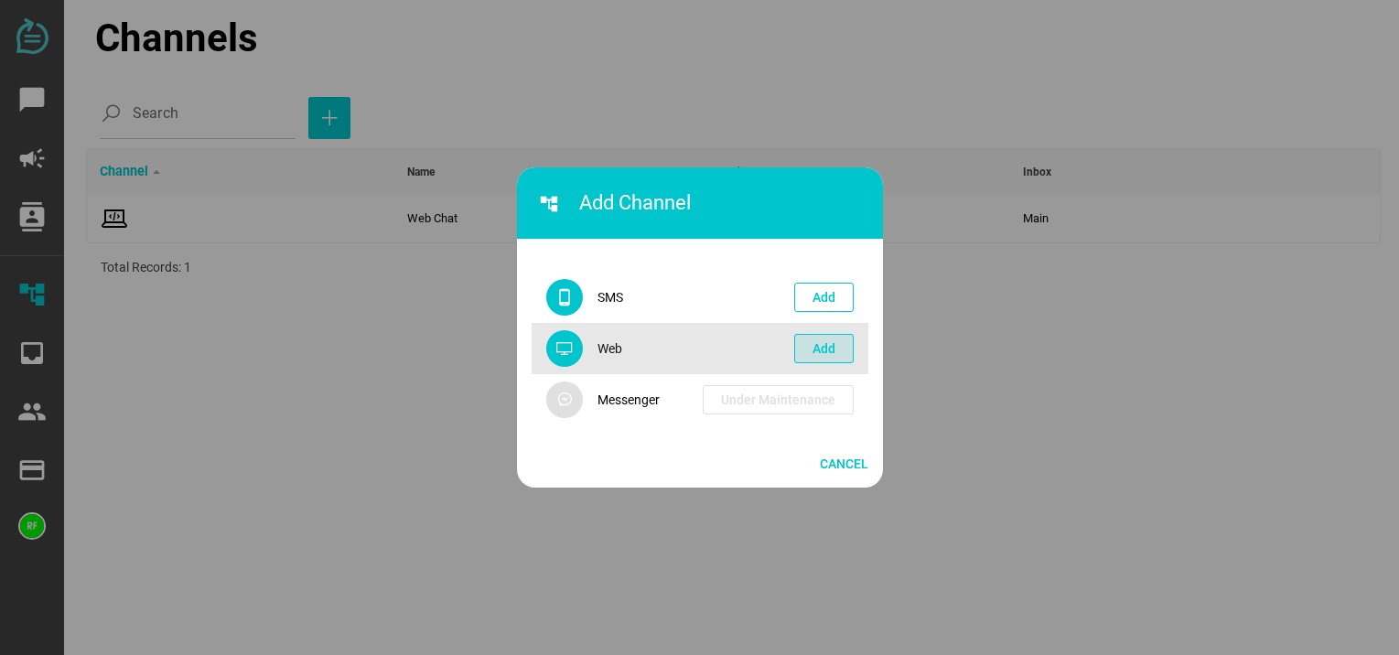
click at [813, 343] on span "Add" at bounding box center [824, 349] width 23 height 22
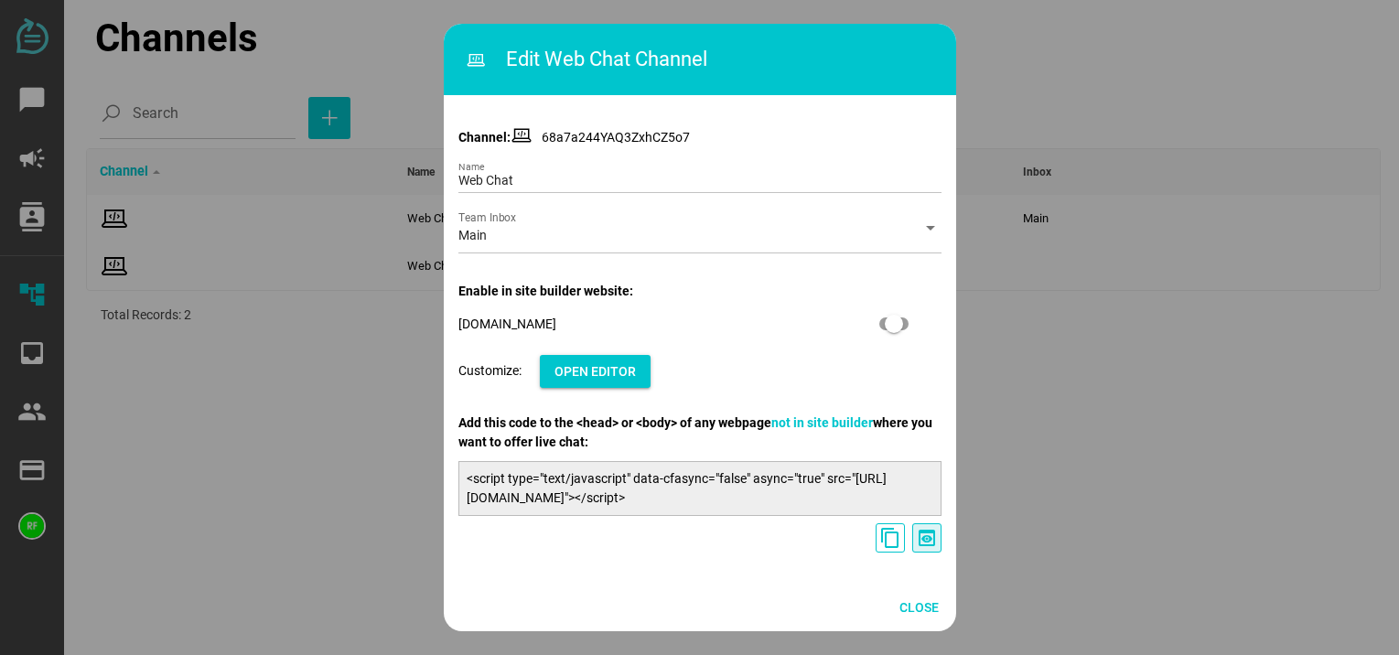
click at [931, 543] on icon "preview" at bounding box center [927, 538] width 22 height 22
click at [913, 608] on span "Close" at bounding box center [918, 608] width 39 height 22
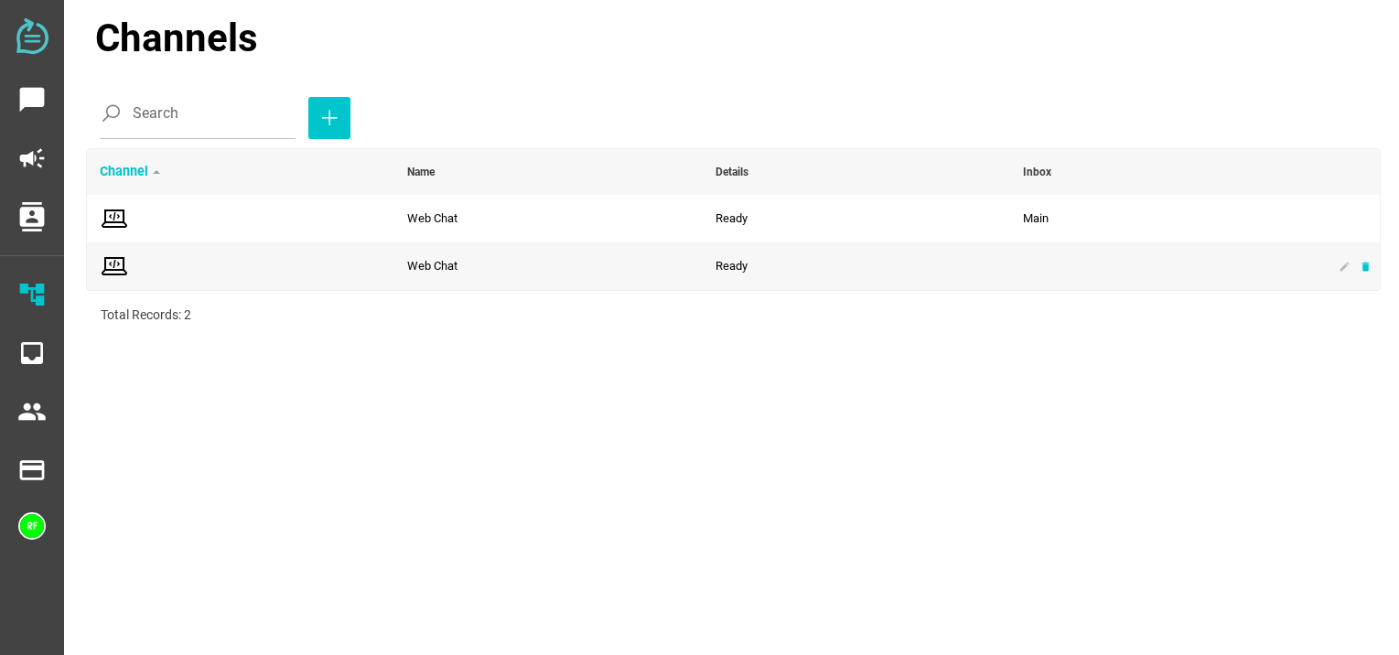
click at [1370, 266] on icon "delete" at bounding box center [1366, 267] width 12 height 12
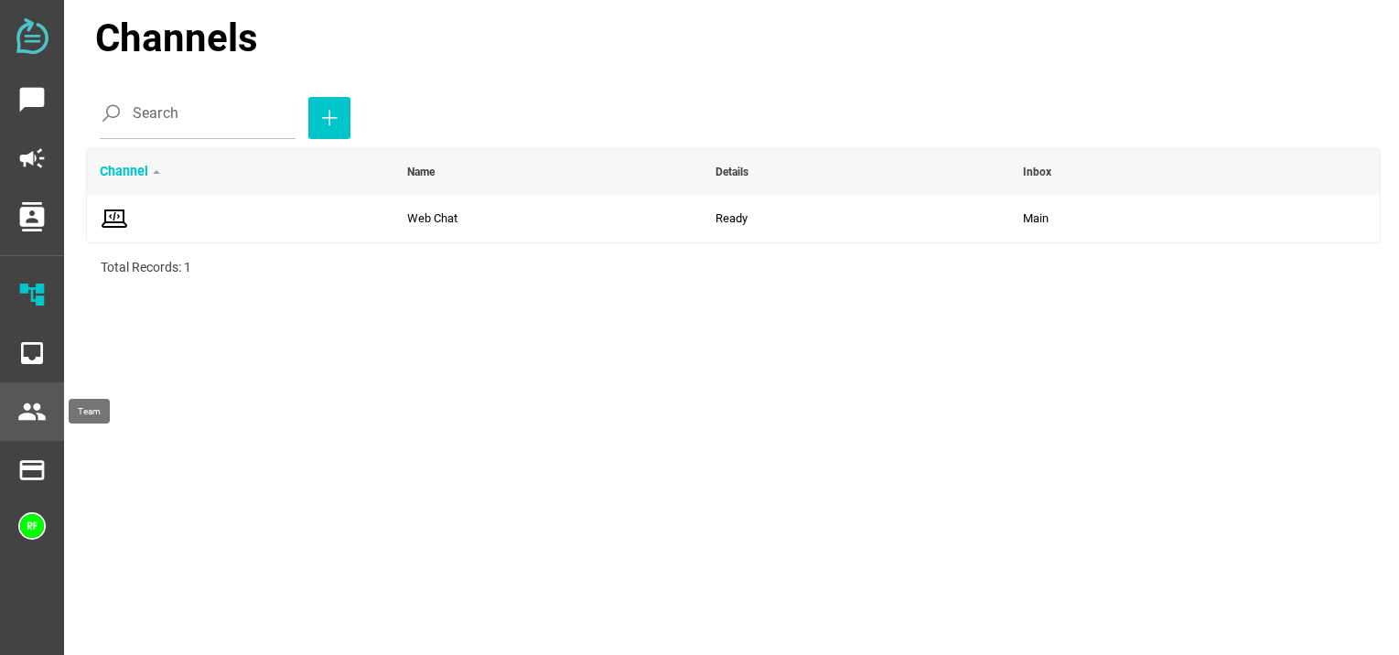
click at [20, 418] on icon "people" at bounding box center [31, 411] width 29 height 29
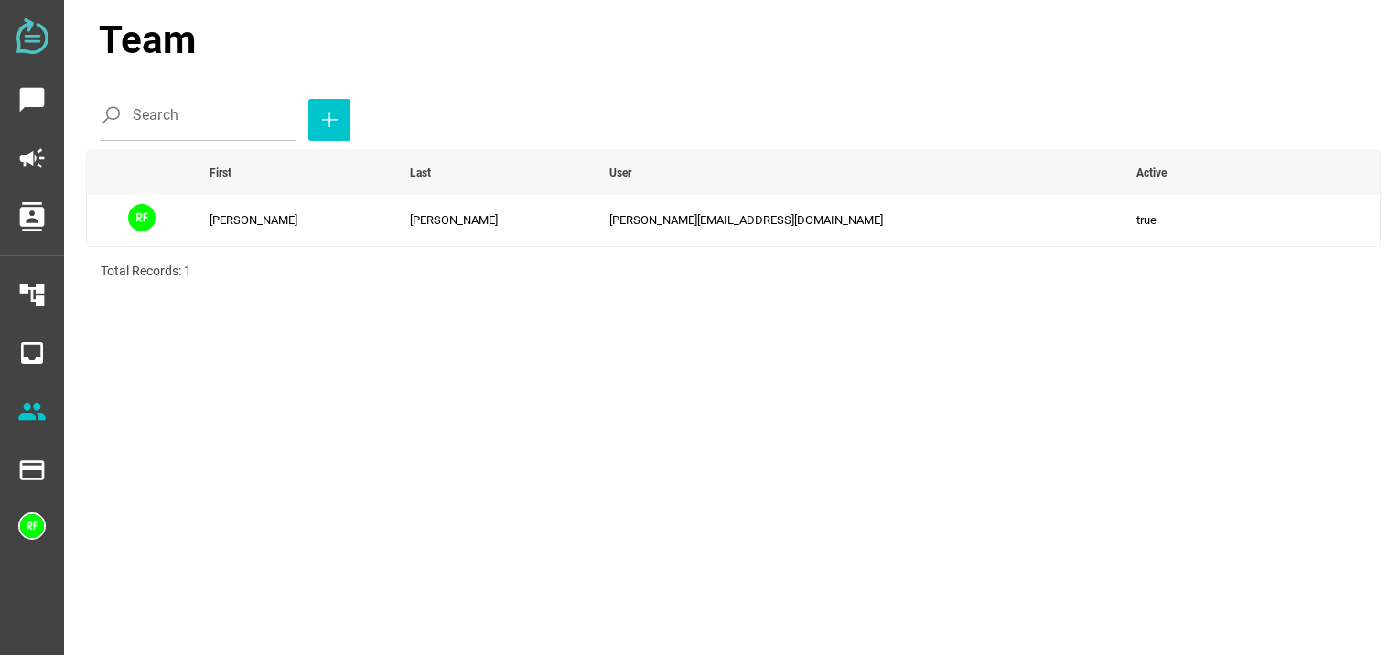
click at [38, 56] on div at bounding box center [32, 38] width 64 height 41
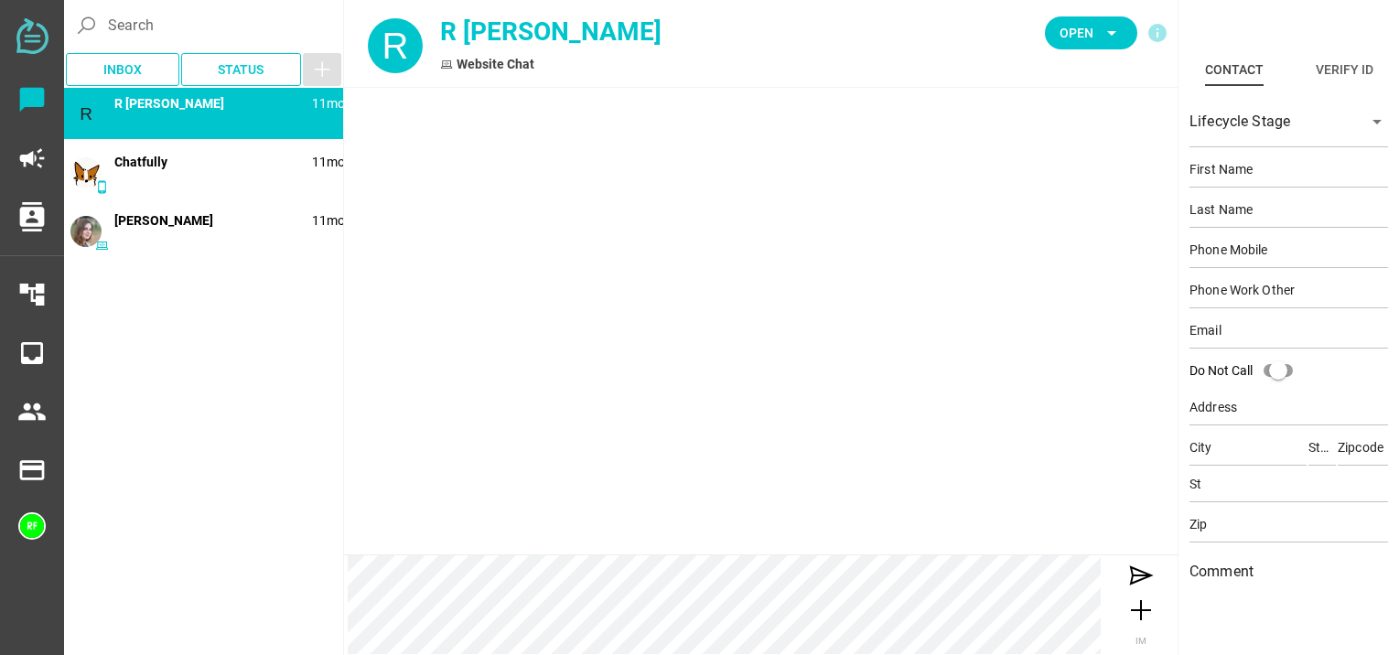
type input "R"
type input "[PERSON_NAME]"
type textarea "What is broken."
